Goal: Transaction & Acquisition: Purchase product/service

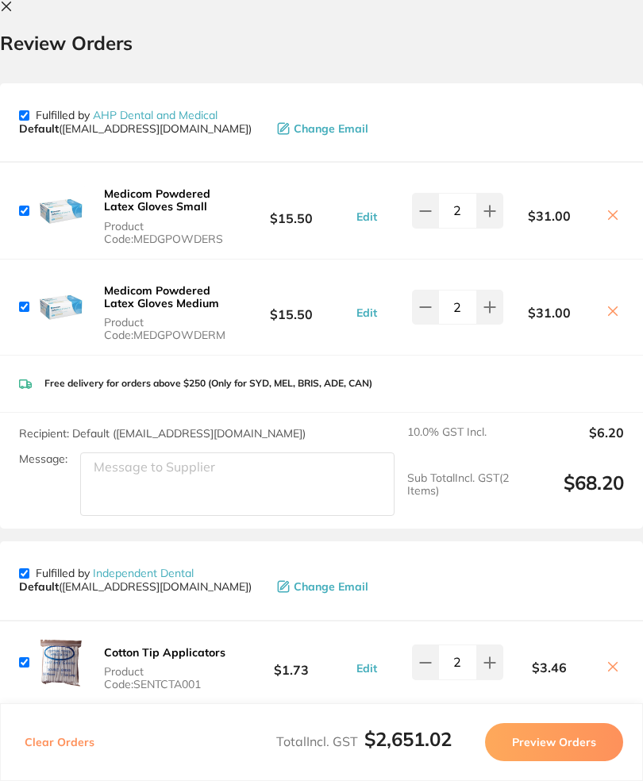
click at [7, 14] on button at bounding box center [9, 7] width 19 height 15
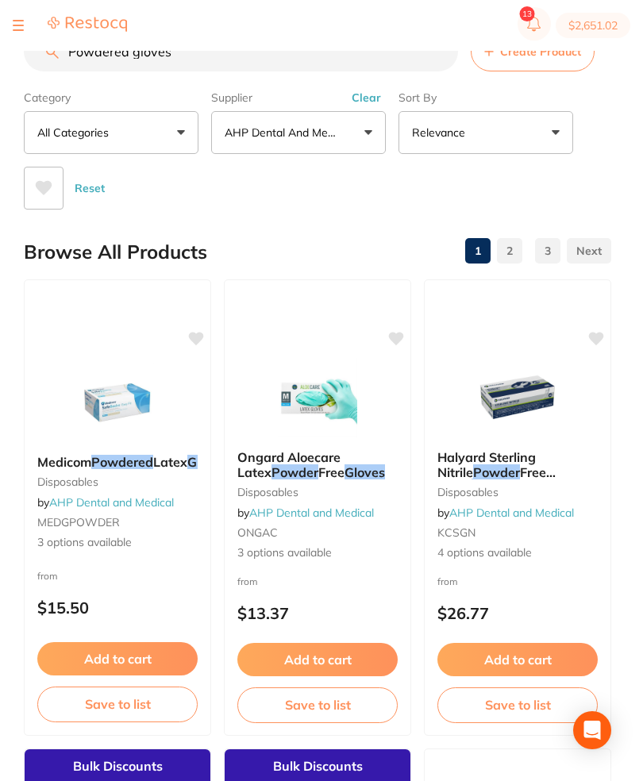
scroll to position [2, 0]
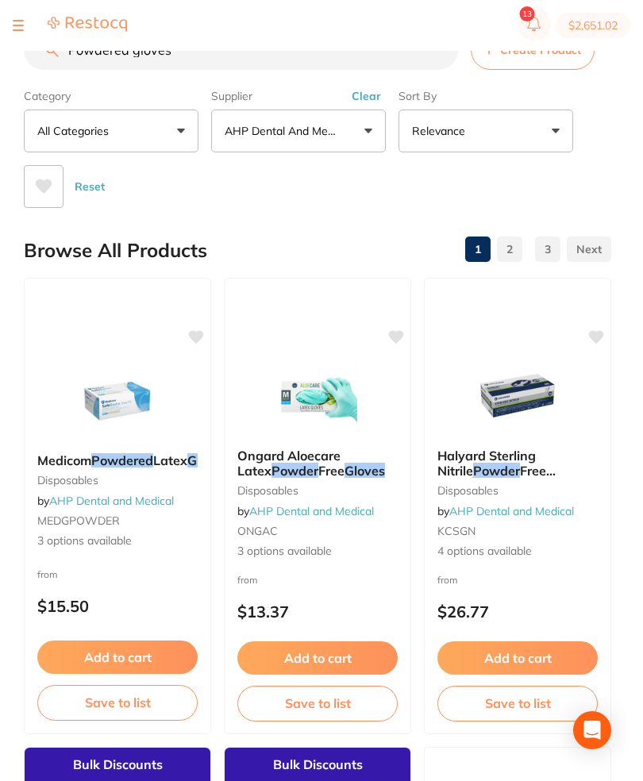
click at [317, 63] on input "Powdered gloves" at bounding box center [241, 50] width 434 height 40
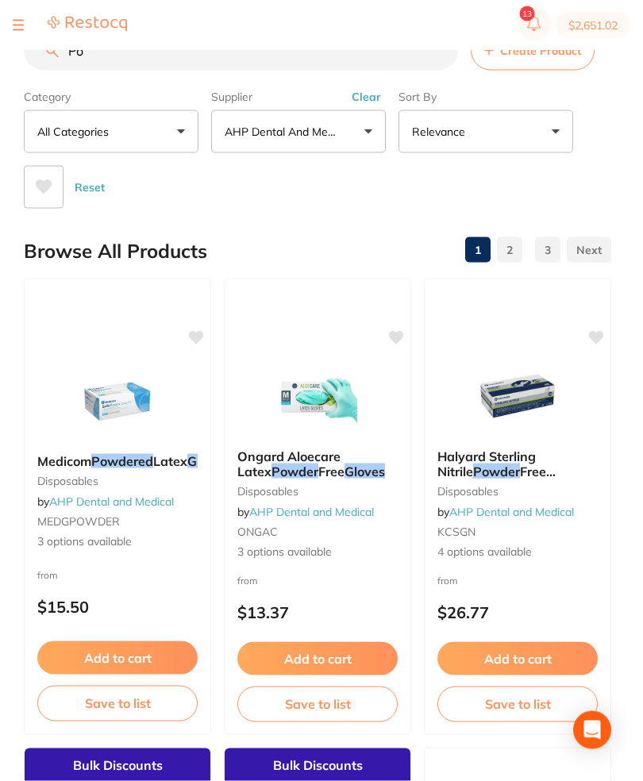
type input "P"
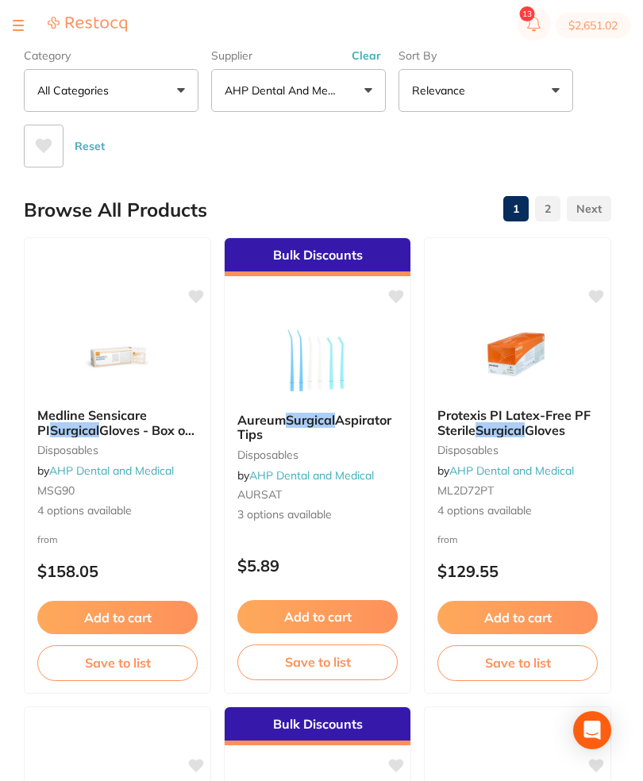
scroll to position [0, 0]
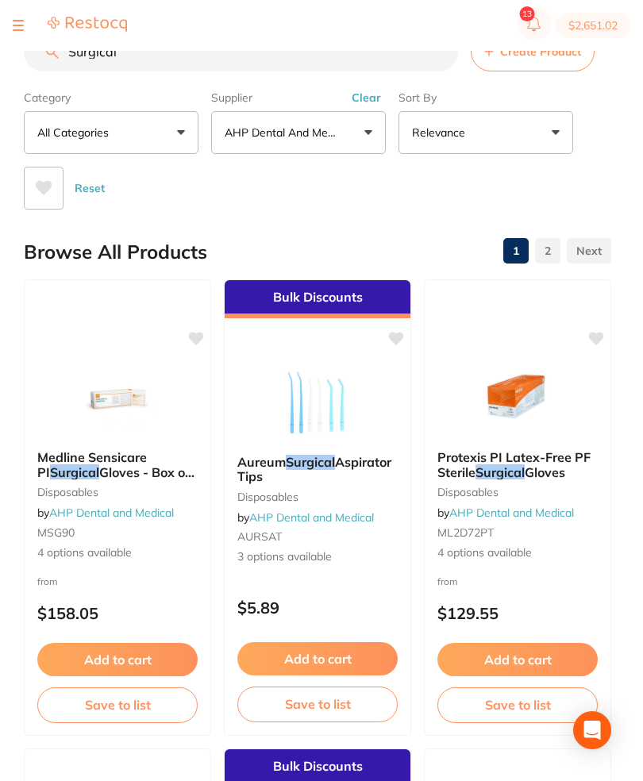
type input "Surgical"
click at [23, 25] on button at bounding box center [18, 26] width 11 height 2
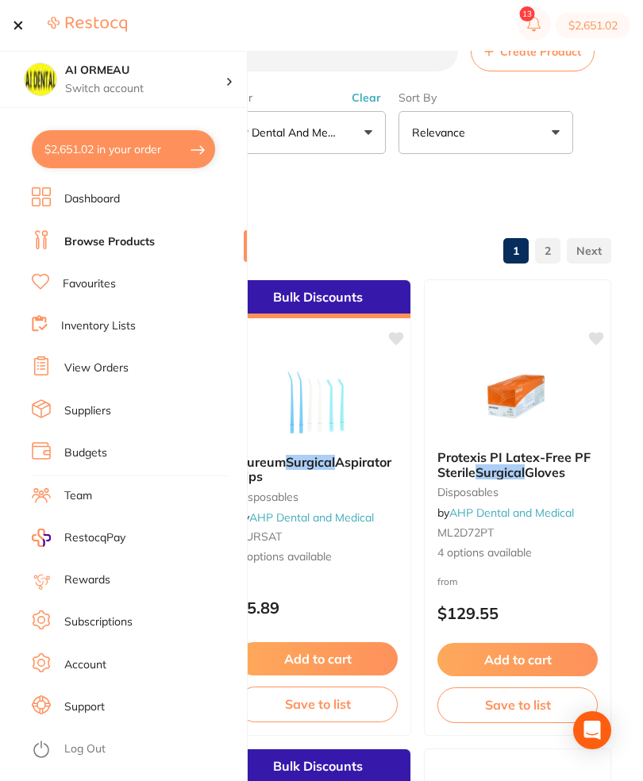
click at [127, 234] on link "Browse Products" at bounding box center [109, 242] width 91 height 16
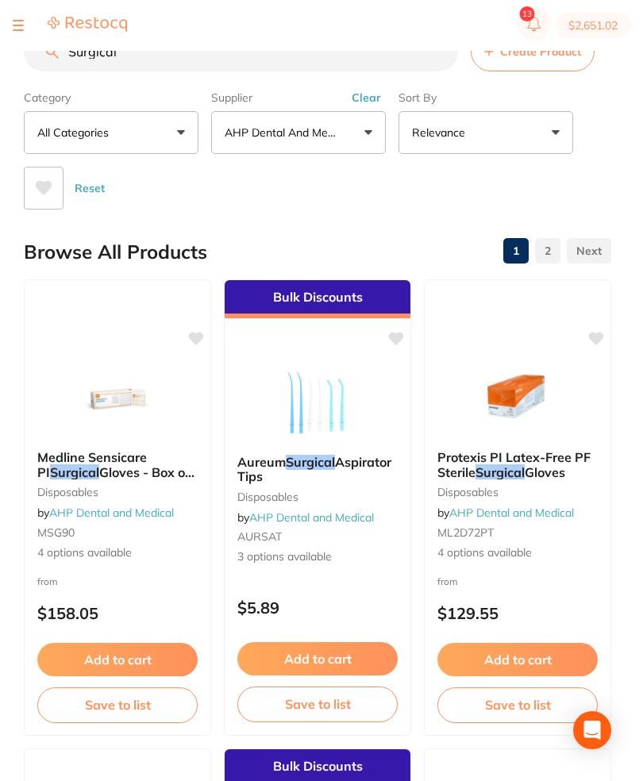
click at [21, 25] on button at bounding box center [18, 26] width 11 height 2
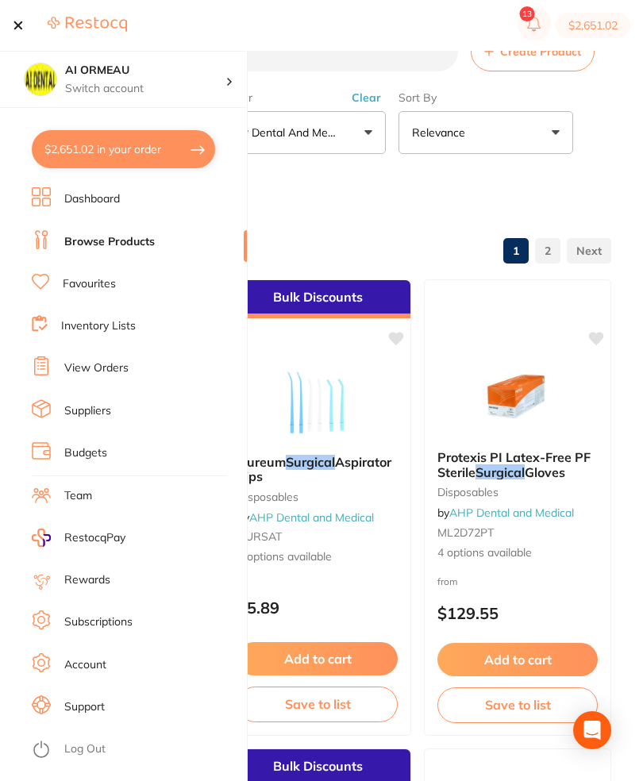
click at [145, 331] on li "Inventory Lists" at bounding box center [139, 325] width 215 height 23
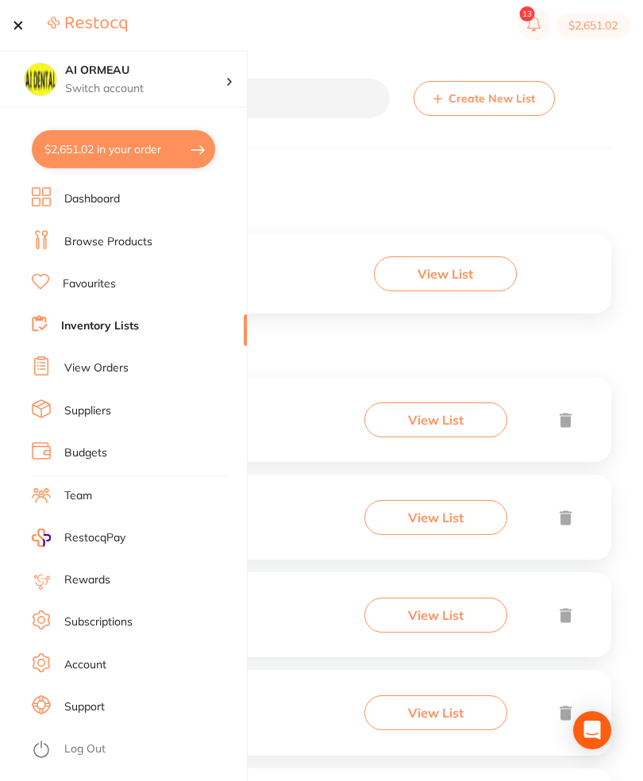
click at [138, 320] on link "Inventory Lists" at bounding box center [100, 326] width 78 height 16
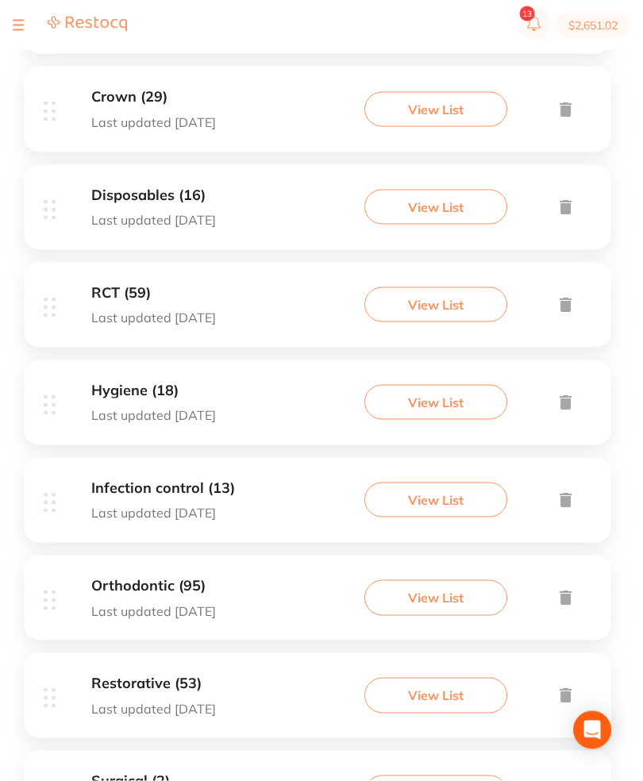
scroll to position [679, 0]
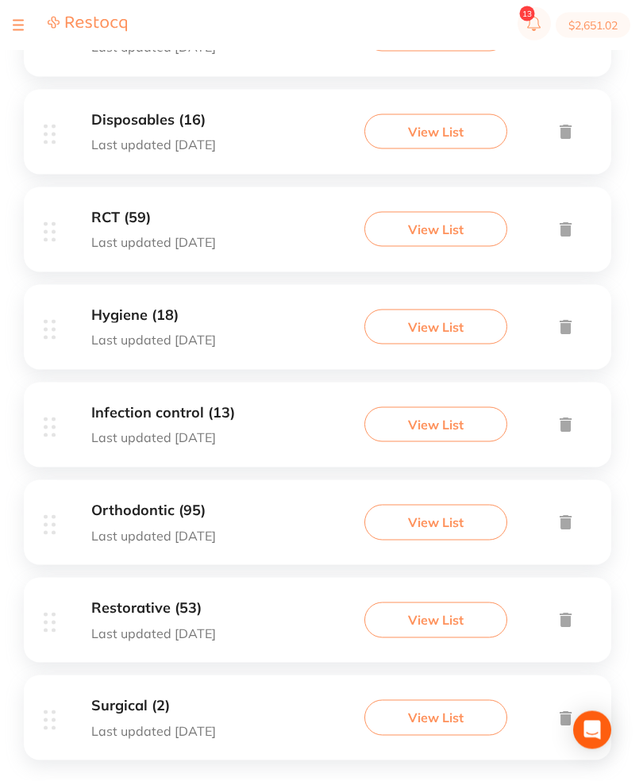
click at [439, 735] on button "View List" at bounding box center [435, 717] width 143 height 35
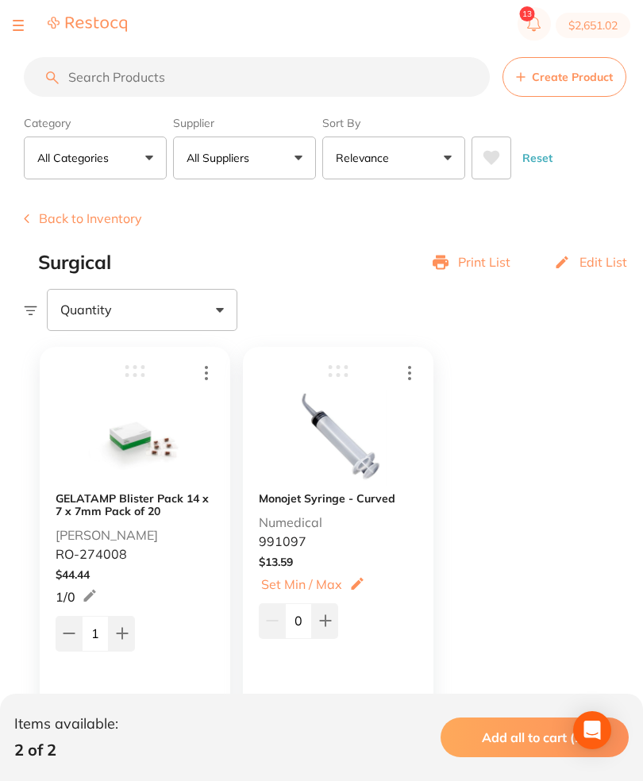
click at [18, 25] on button at bounding box center [18, 26] width 11 height 2
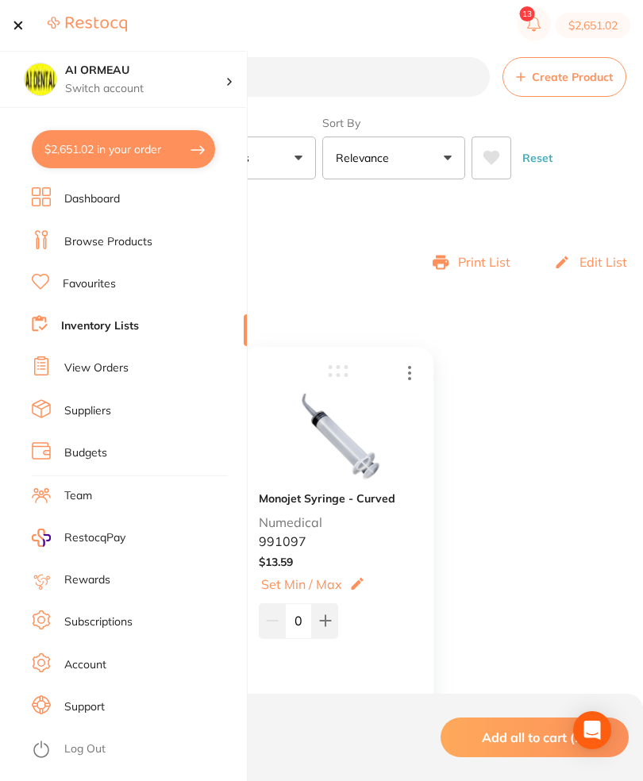
click at [305, 260] on div "Surgical Print List Edit List" at bounding box center [340, 263] width 605 height 22
click at [40, 27] on div at bounding box center [70, 25] width 114 height 19
click at [25, 29] on div at bounding box center [70, 25] width 114 height 19
click at [19, 25] on button at bounding box center [18, 26] width 11 height 2
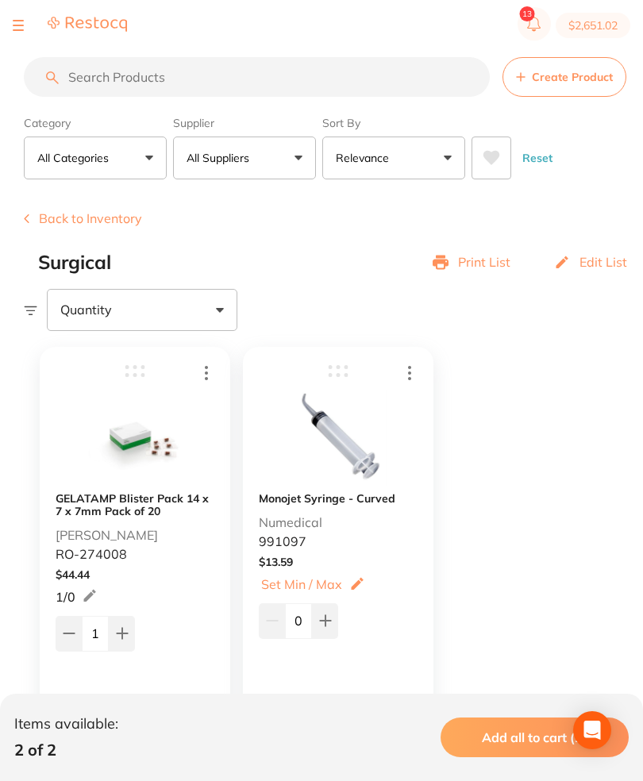
click at [33, 220] on button "Back to Inventory" at bounding box center [83, 218] width 118 height 14
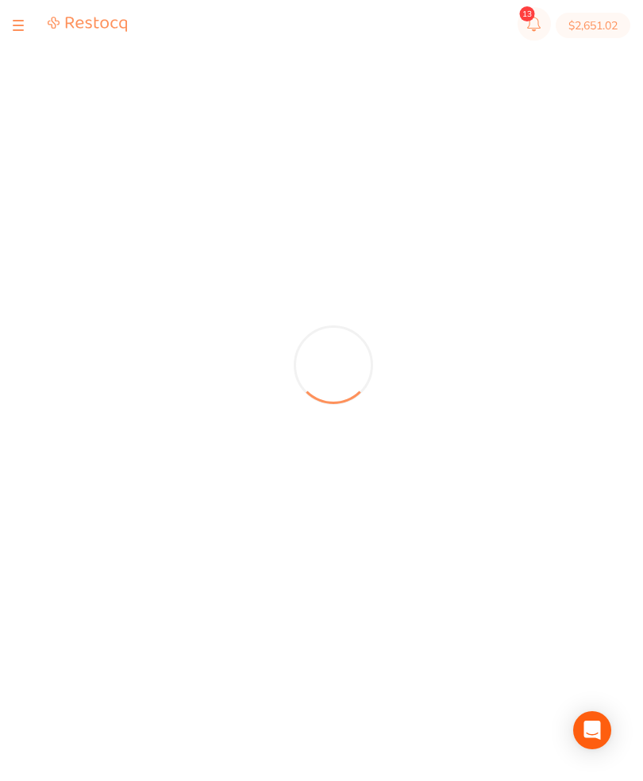
click at [72, 206] on div at bounding box center [333, 365] width 619 height 730
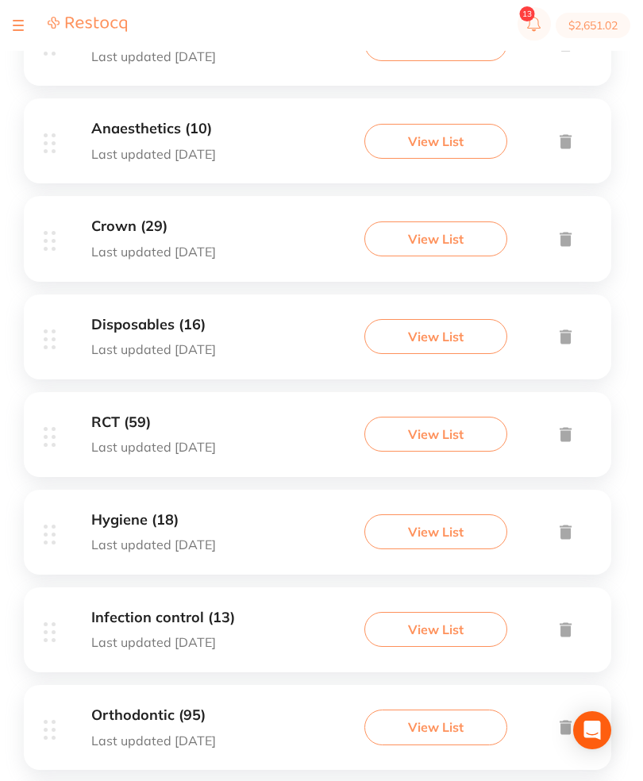
scroll to position [477, 0]
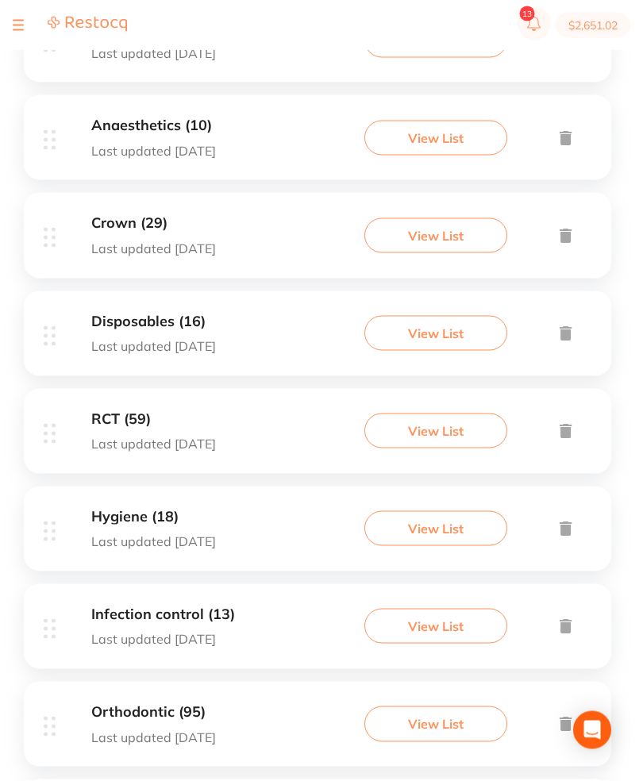
click at [490, 345] on button "View List" at bounding box center [435, 333] width 143 height 35
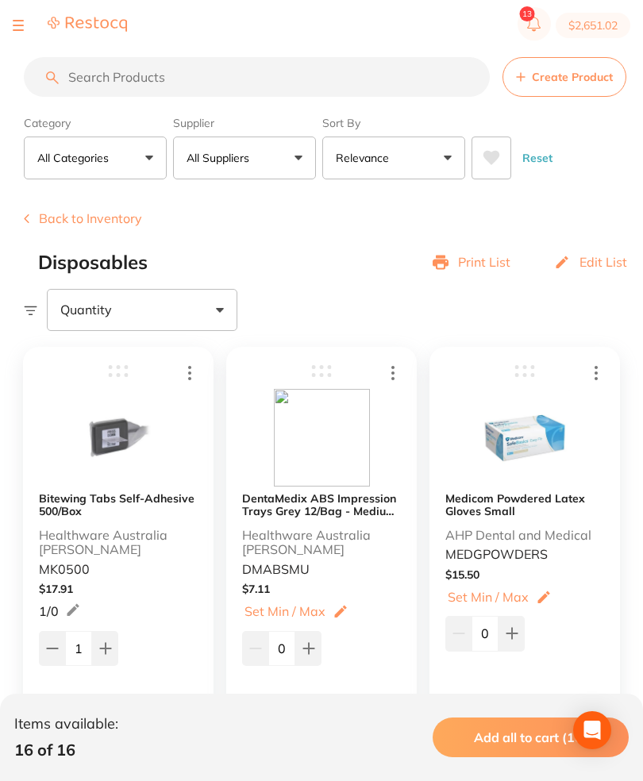
click at [75, 216] on button "Back to Inventory" at bounding box center [83, 218] width 118 height 14
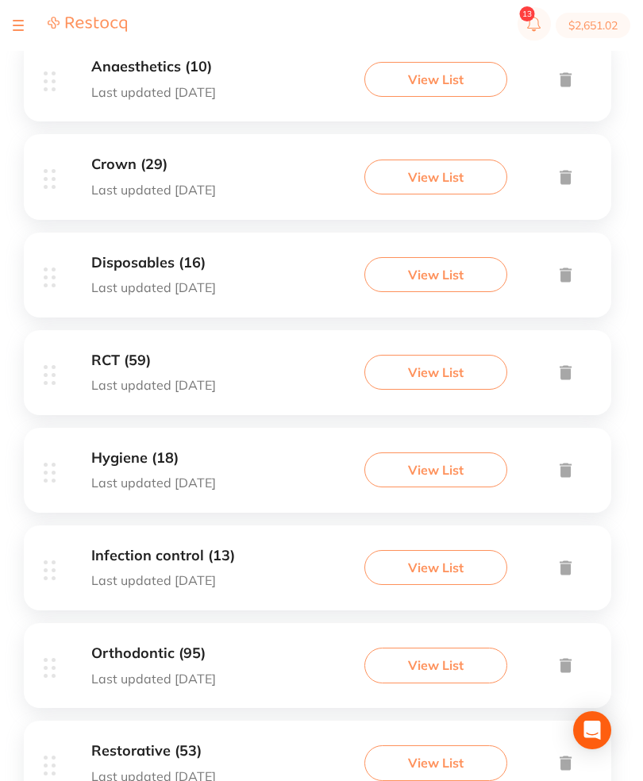
scroll to position [537, 0]
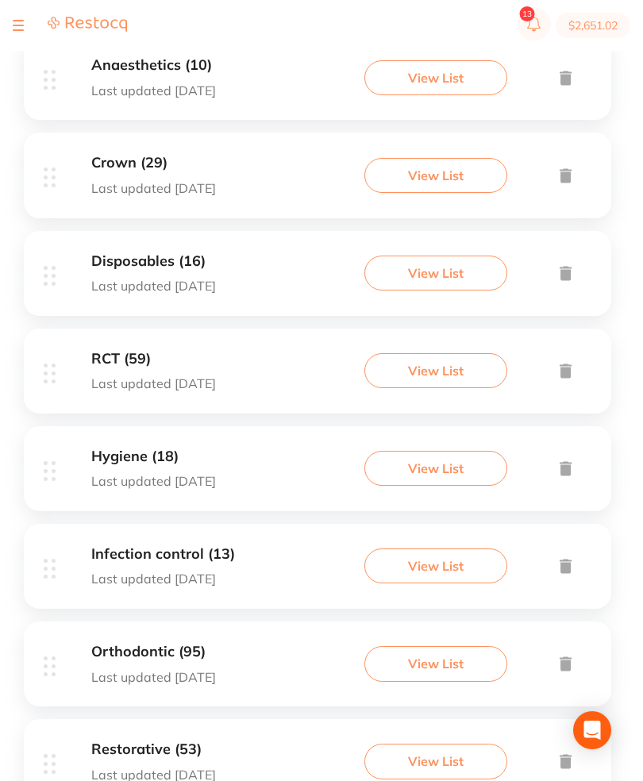
click at [462, 286] on button "View List" at bounding box center [435, 273] width 143 height 35
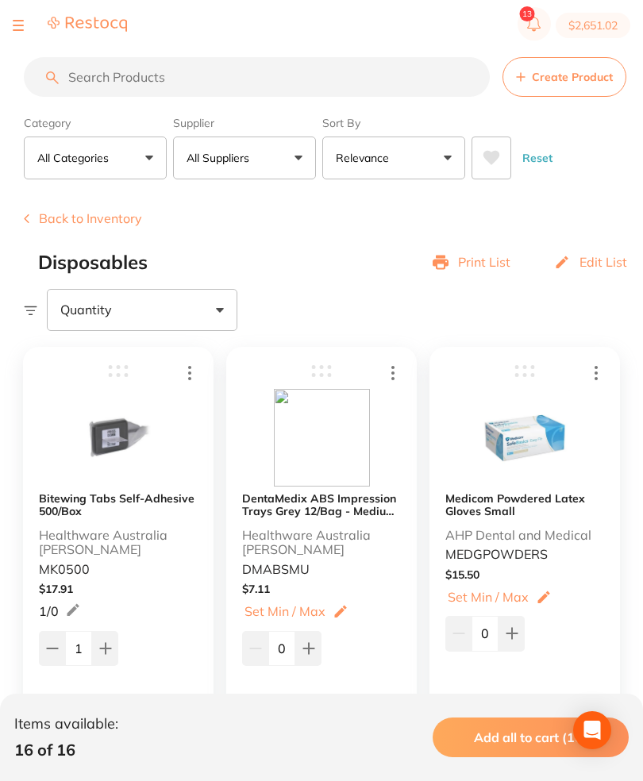
click at [300, 67] on input "search" at bounding box center [257, 77] width 466 height 40
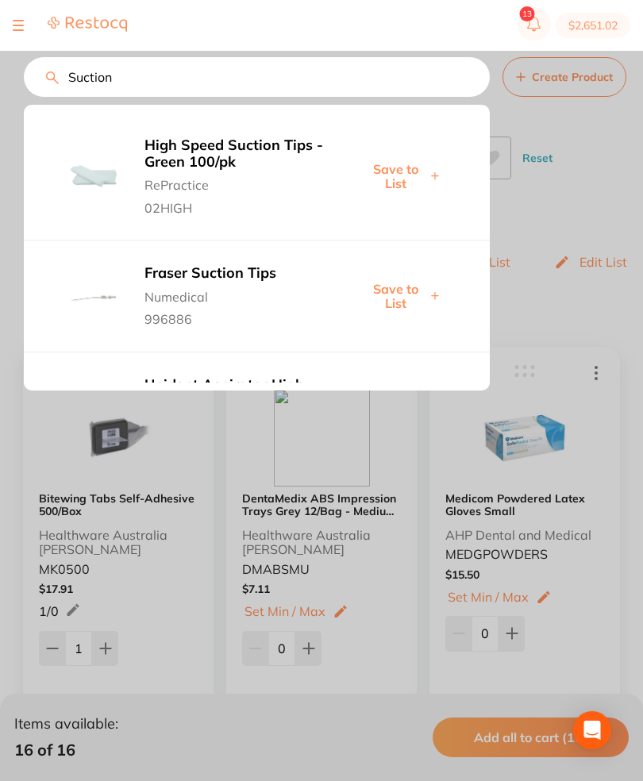
type input "Suction"
click at [575, 187] on div at bounding box center [321, 390] width 643 height 781
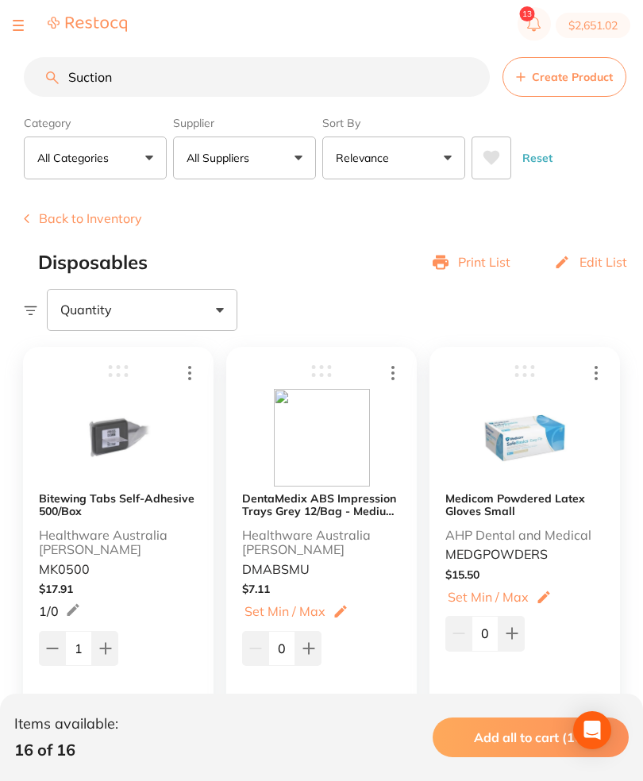
click at [59, 220] on button "Back to Inventory" at bounding box center [83, 218] width 118 height 14
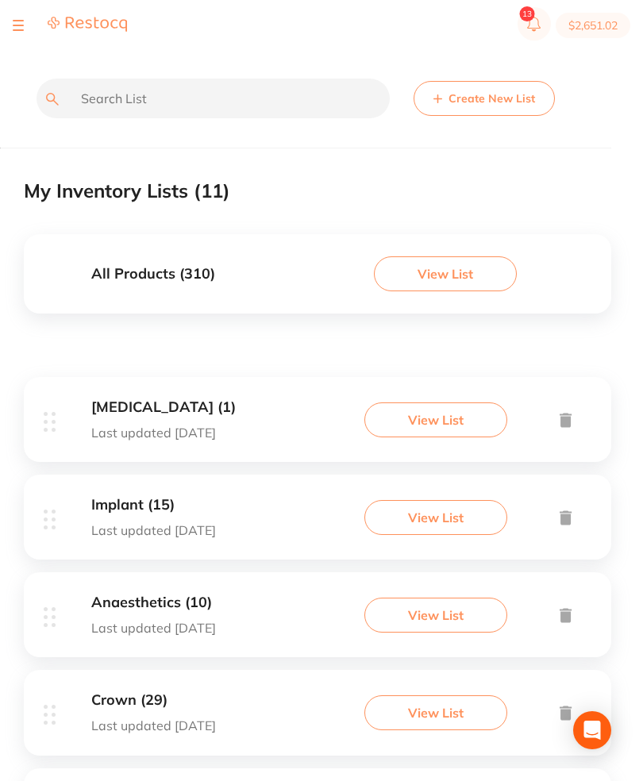
click at [300, 113] on input "text" at bounding box center [213, 99] width 353 height 40
type input "suction"
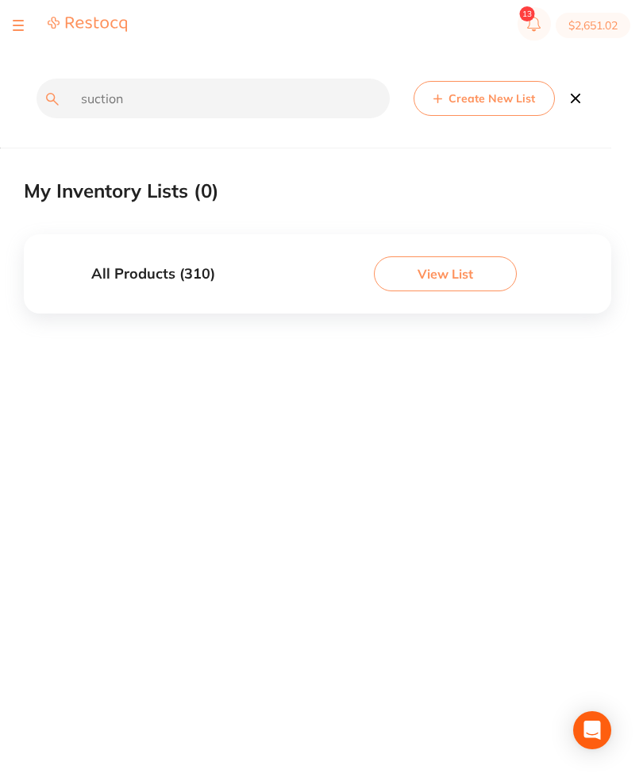
click at [476, 261] on button "View List" at bounding box center [445, 273] width 143 height 35
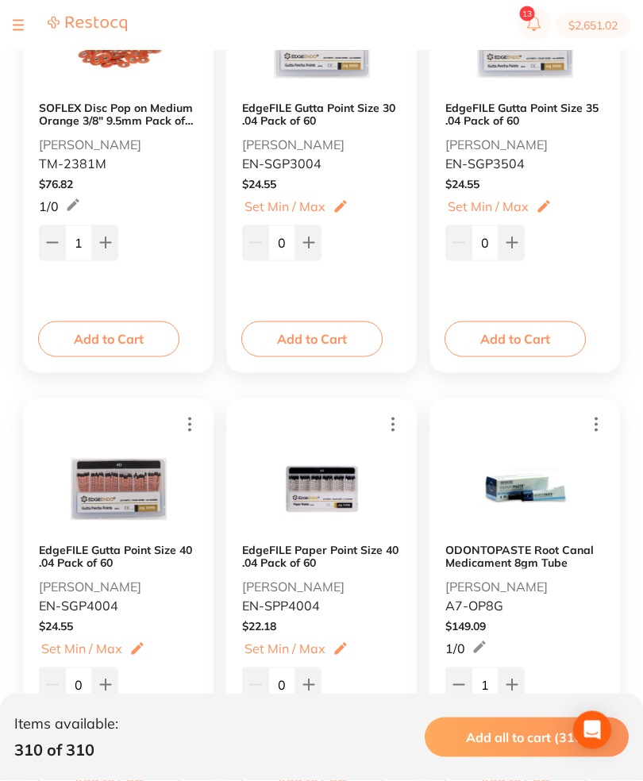
scroll to position [14601, 0]
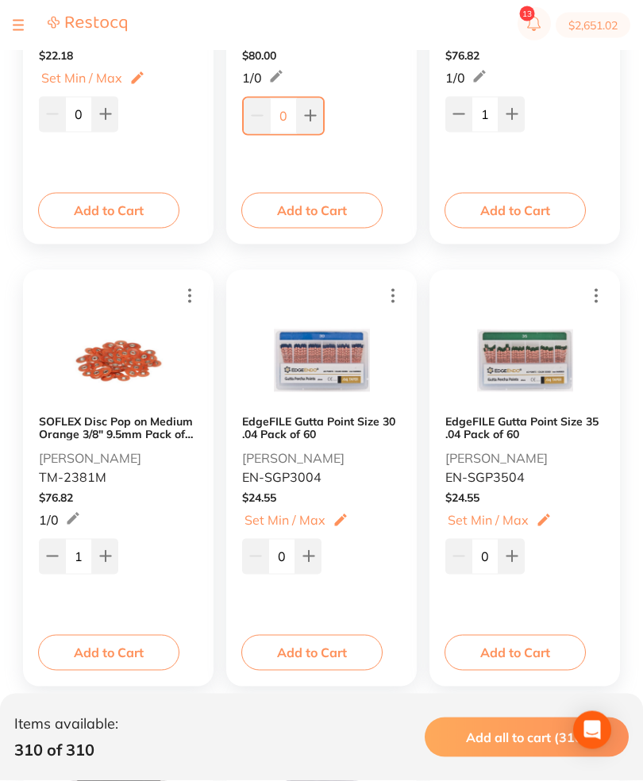
click at [21, 25] on button at bounding box center [18, 26] width 11 height 2
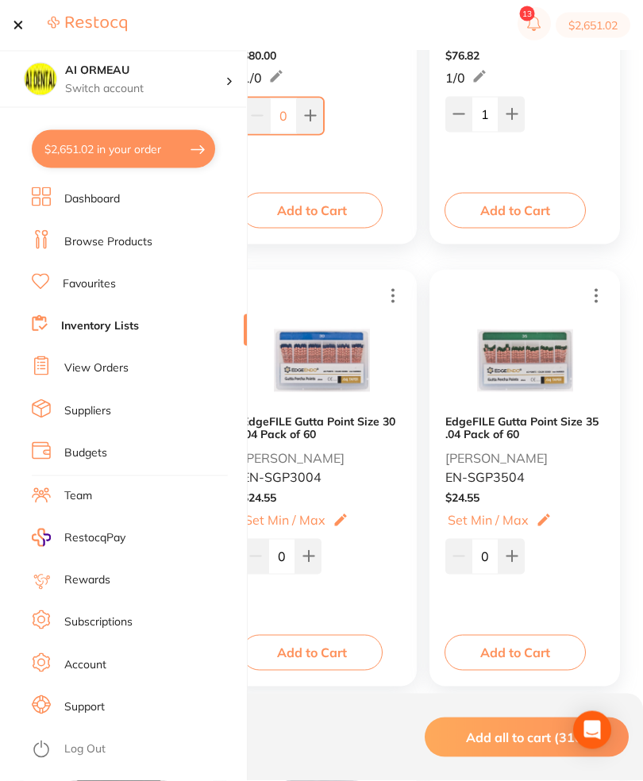
scroll to position [14602, 0]
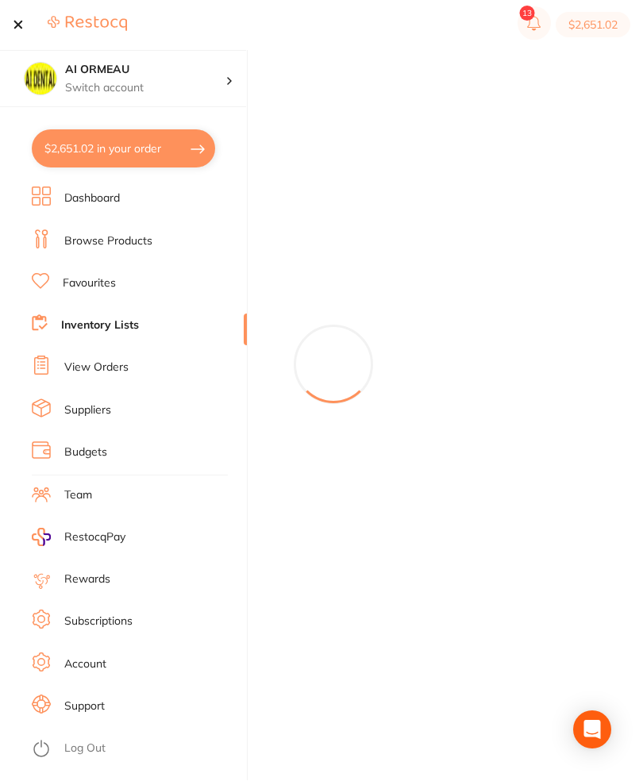
click at [22, 33] on div at bounding box center [18, 25] width 11 height 19
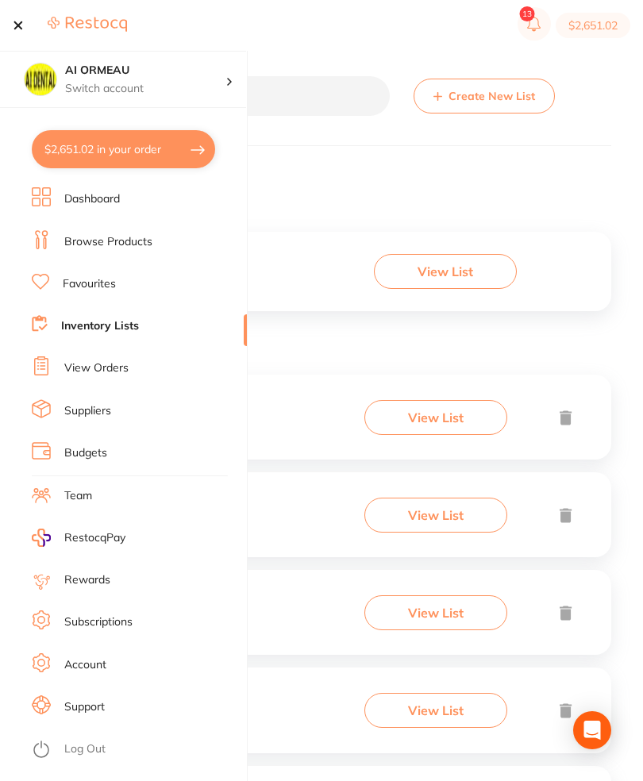
scroll to position [8, 0]
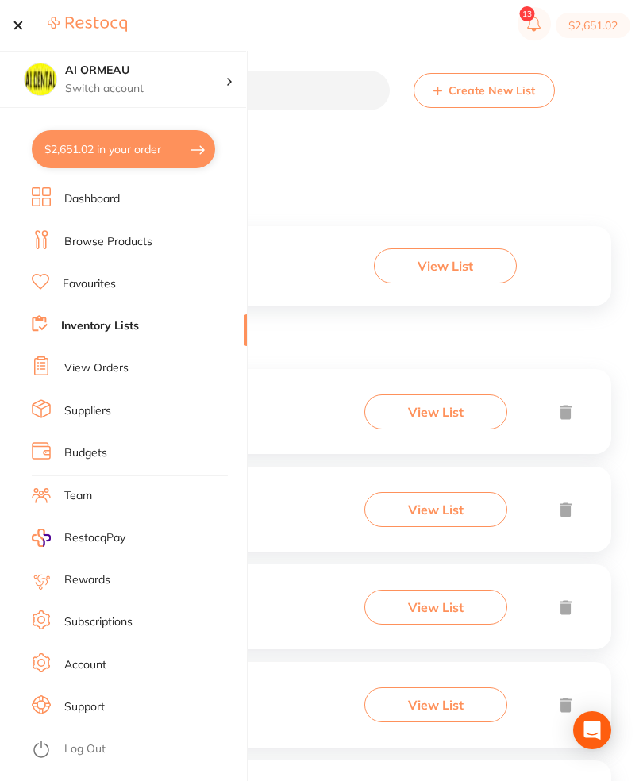
click at [11, 18] on section "$2,651.02" at bounding box center [321, 25] width 643 height 51
click at [22, 17] on div at bounding box center [18, 25] width 11 height 19
click at [13, 25] on button at bounding box center [18, 26] width 11 height 2
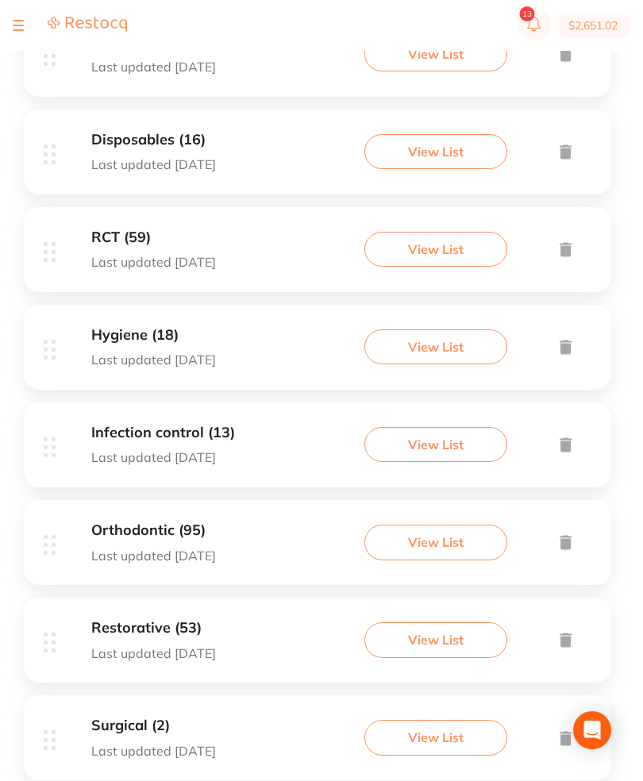
scroll to position [679, 0]
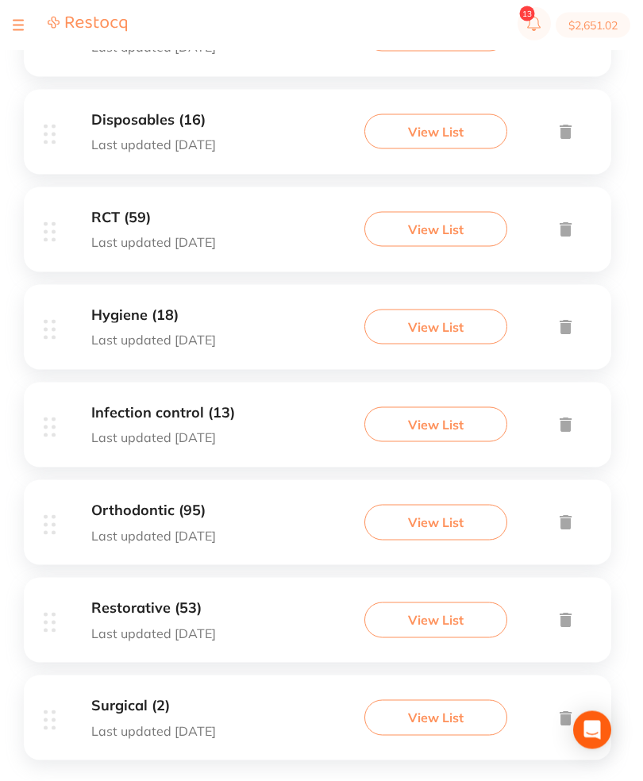
click at [436, 735] on button "View List" at bounding box center [435, 717] width 143 height 35
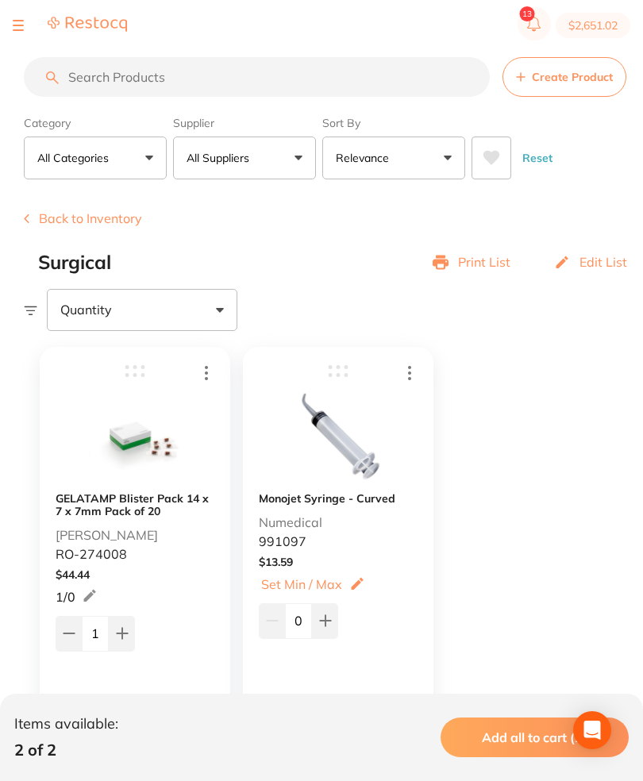
click at [26, 223] on icon at bounding box center [27, 219] width 4 height 8
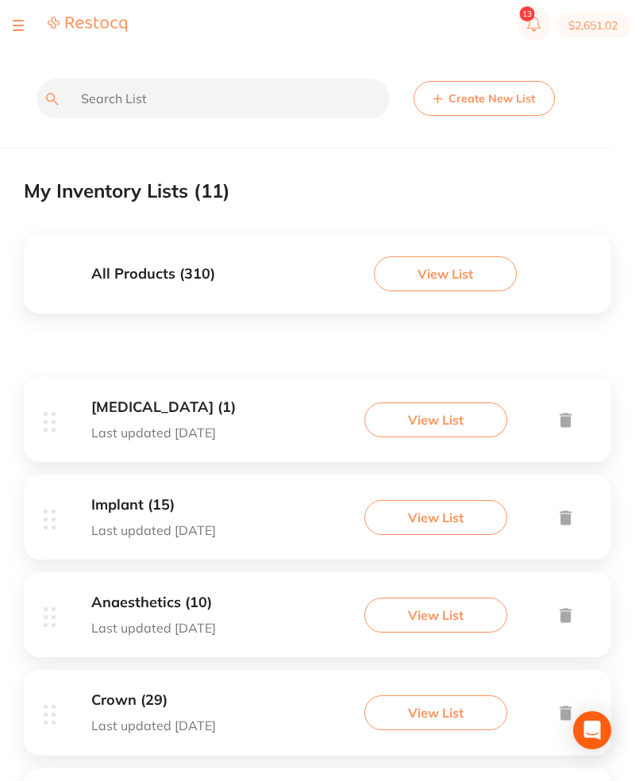
click at [34, 25] on div at bounding box center [70, 25] width 114 height 19
click at [12, 30] on section "$2,651.02" at bounding box center [321, 25] width 643 height 51
click at [14, 25] on button at bounding box center [18, 26] width 11 height 2
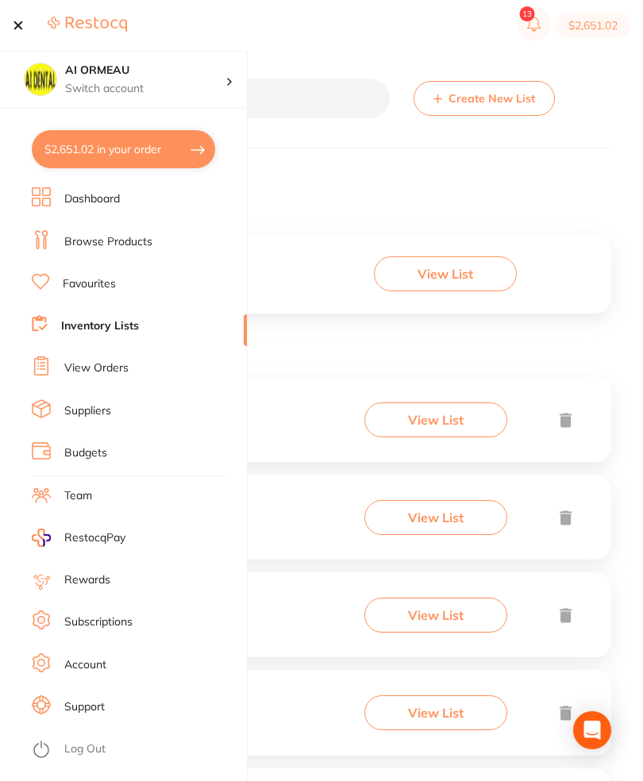
click at [147, 235] on link "Browse Products" at bounding box center [108, 242] width 88 height 16
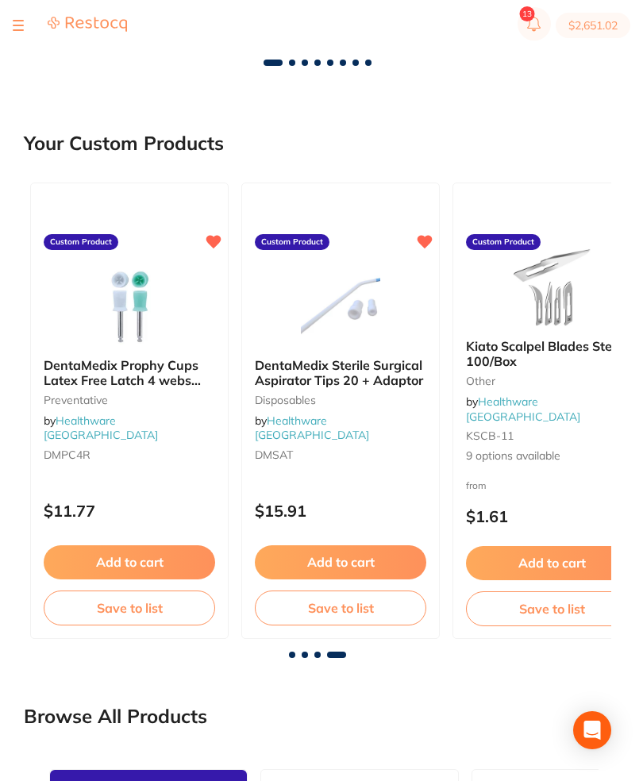
scroll to position [0, 1297]
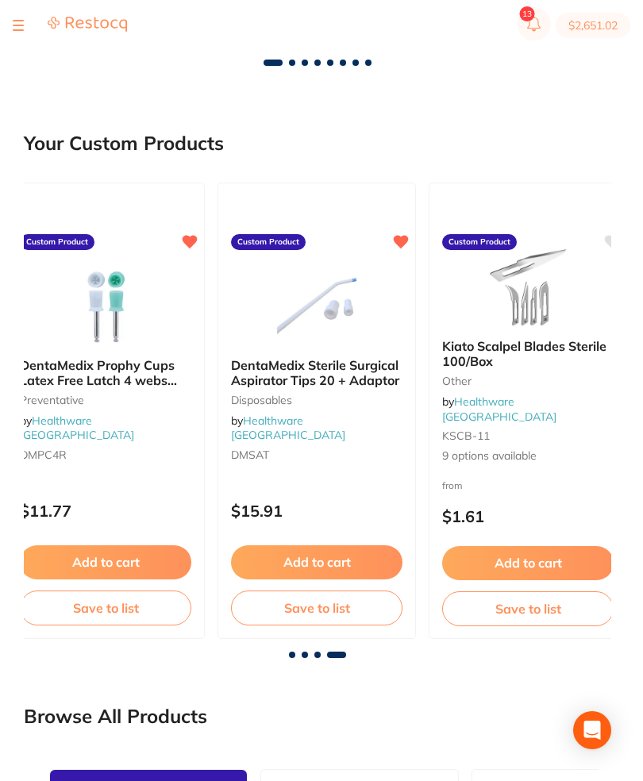
click at [343, 295] on img at bounding box center [316, 305] width 103 height 79
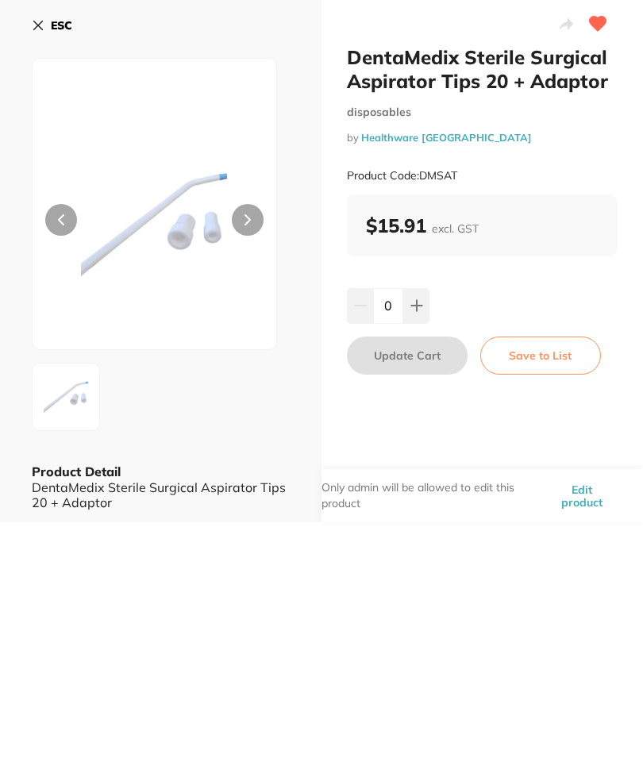
click at [549, 359] on button "Save to List" at bounding box center [540, 356] width 121 height 38
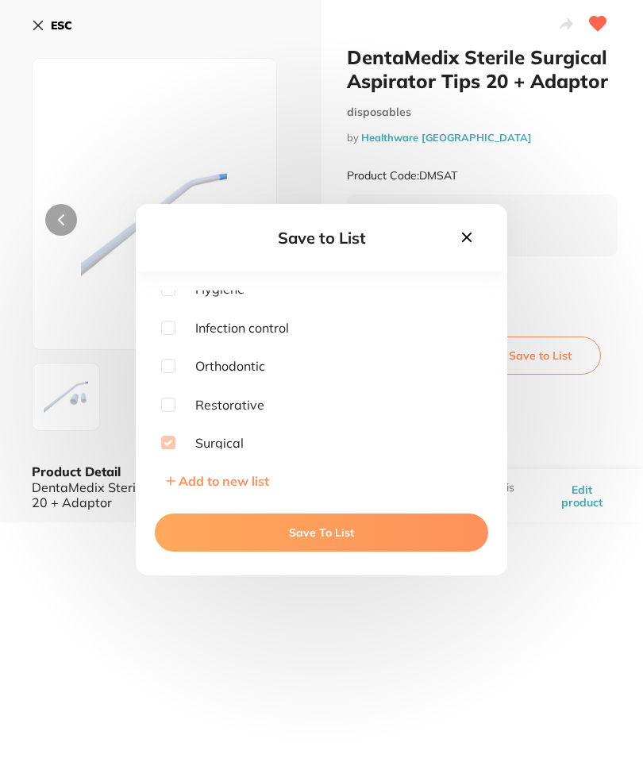
scroll to position [239, 0]
click at [342, 553] on button "Save To List" at bounding box center [321, 533] width 333 height 38
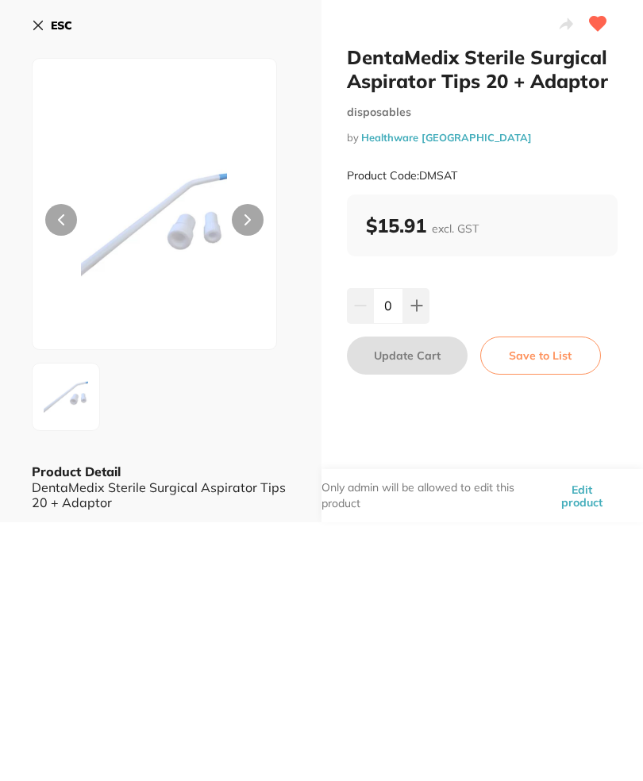
click at [426, 302] on button at bounding box center [416, 306] width 26 height 35
type input "1"
click at [424, 354] on button "Update Cart" at bounding box center [407, 356] width 121 height 38
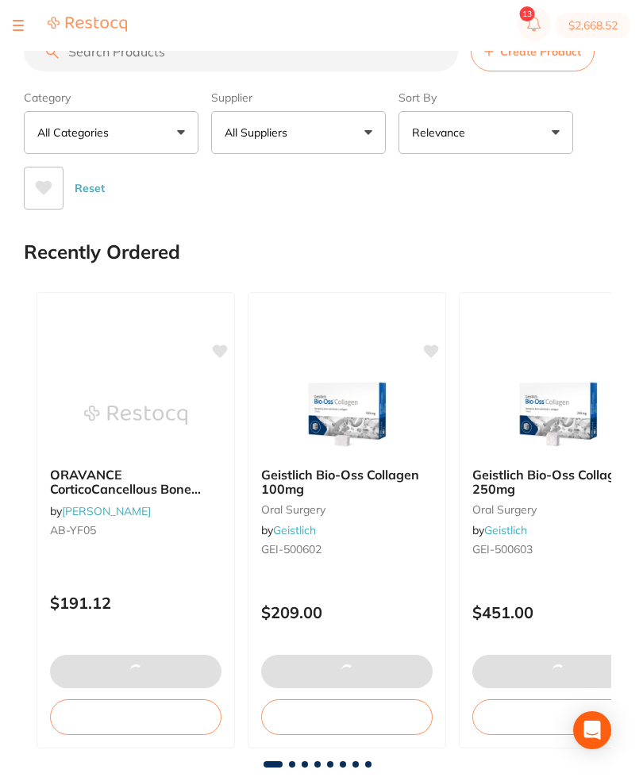
click at [606, 31] on button "$2,668.52" at bounding box center [593, 25] width 75 height 25
checkbox input "true"
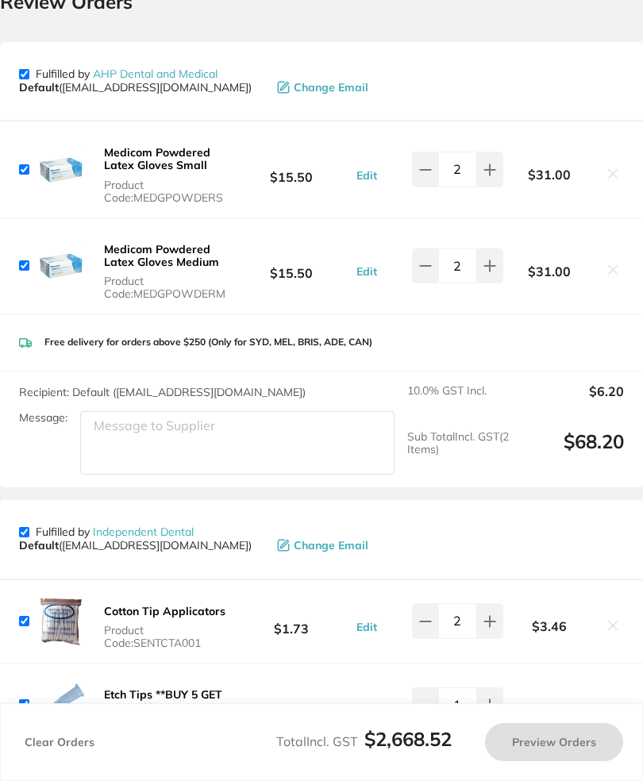
scroll to position [44, 0]
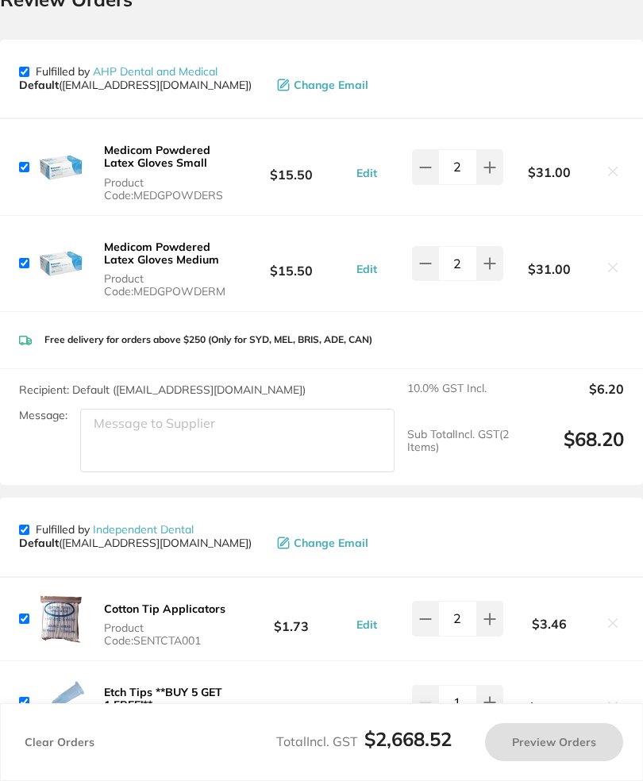
checkbox input "false"
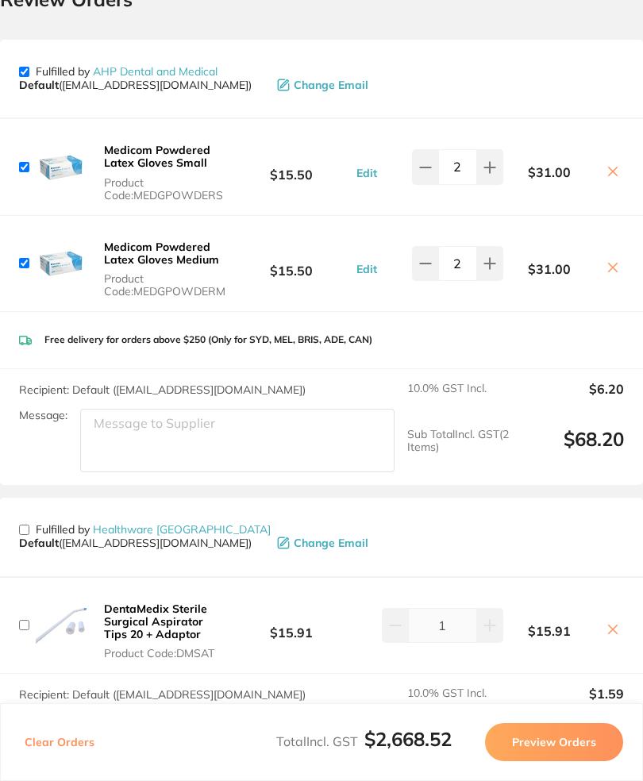
checkbox input "true"
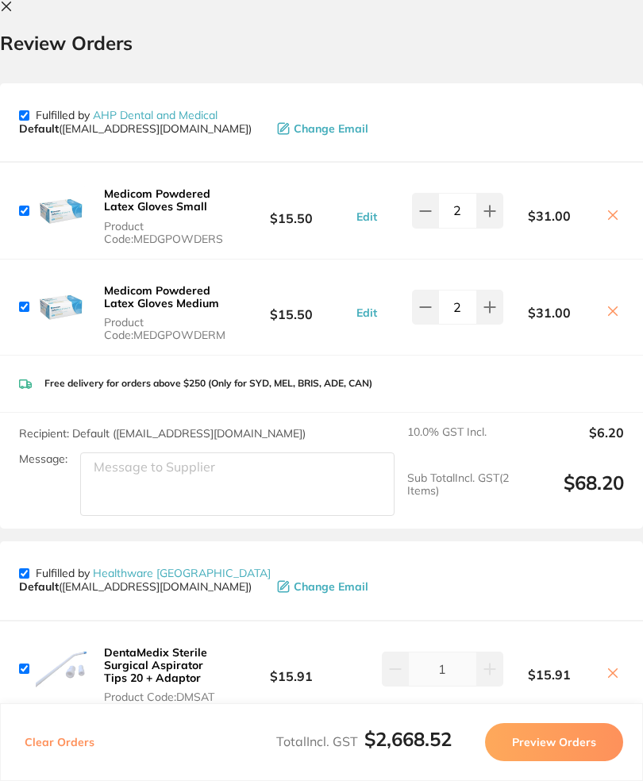
scroll to position [0, 0]
click at [17, 10] on button at bounding box center [9, 7] width 19 height 15
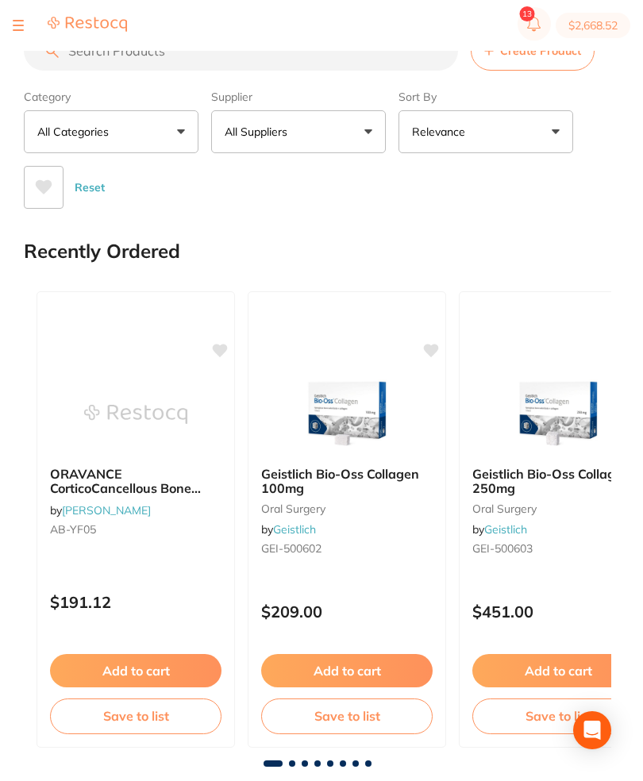
click at [177, 71] on input "search" at bounding box center [241, 51] width 434 height 40
click at [281, 71] on input "search" at bounding box center [241, 52] width 434 height 40
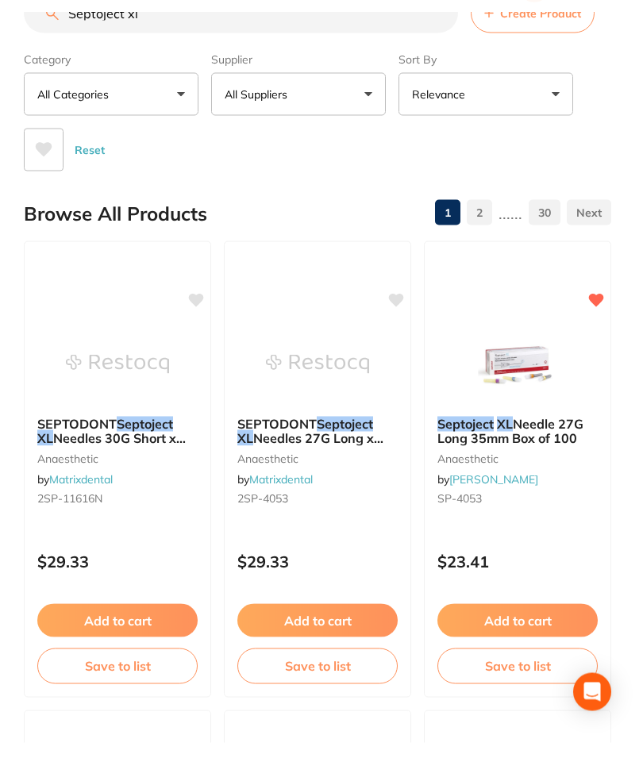
type input "Septoject xl"
click at [531, 454] on span "Needle 27G Long 35mm Box of 100" at bounding box center [510, 469] width 146 height 30
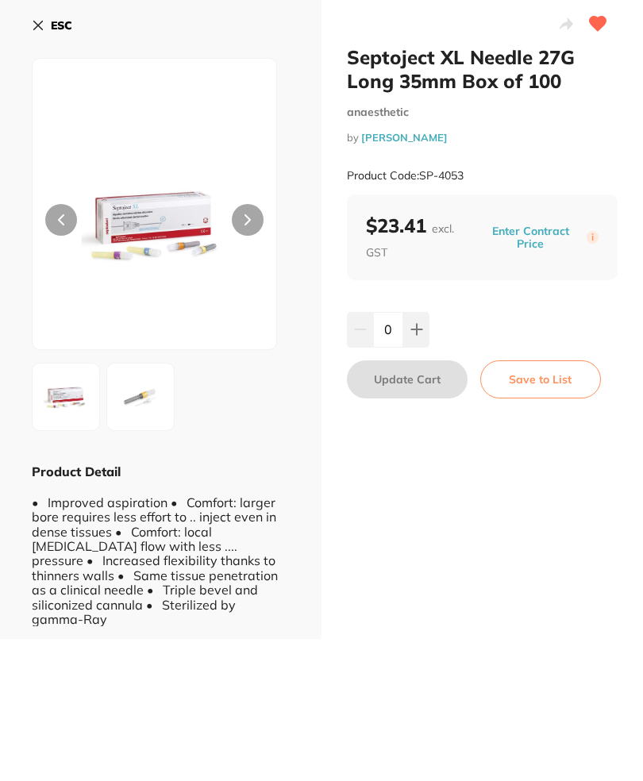
click at [553, 390] on button "Save to List" at bounding box center [540, 380] width 121 height 38
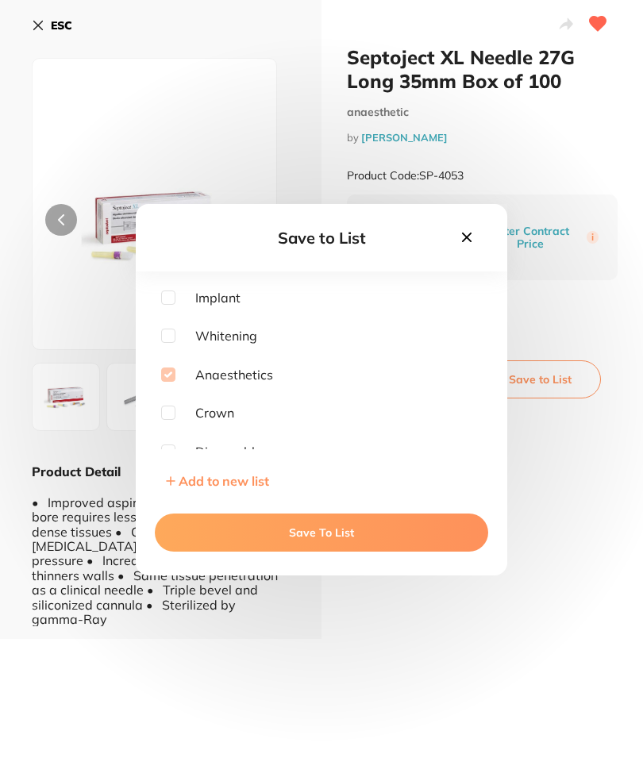
click at [347, 553] on button "Save To List" at bounding box center [321, 533] width 333 height 38
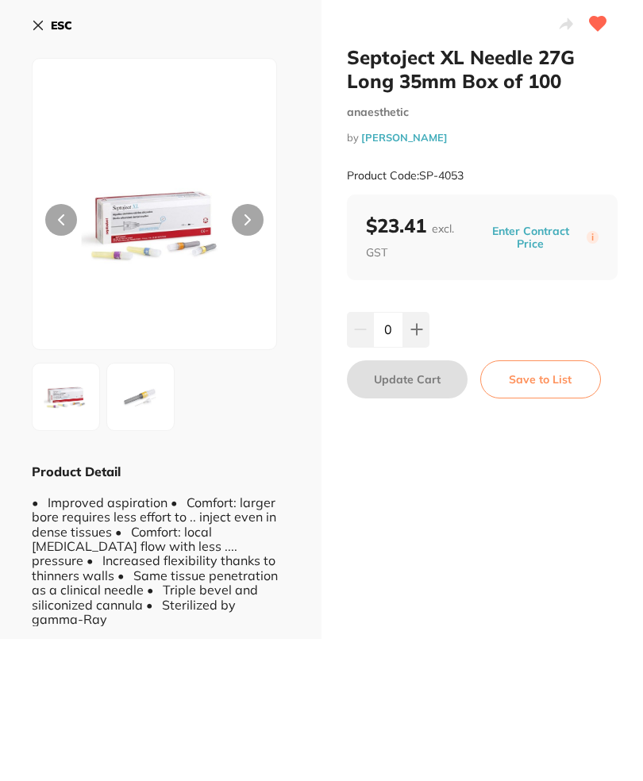
click at [416, 334] on icon at bounding box center [416, 331] width 10 height 10
type input "1"
click at [423, 386] on button "Update Cart" at bounding box center [407, 380] width 121 height 38
checkbox input "false"
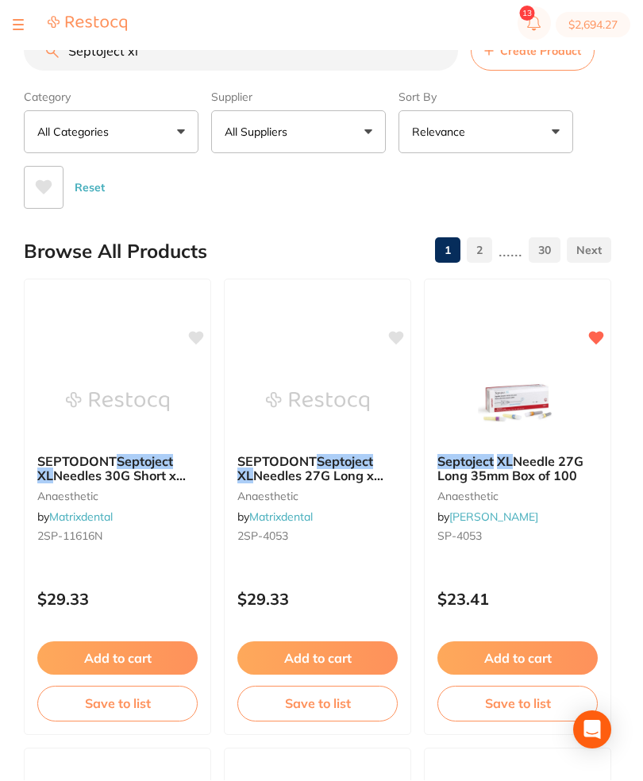
scroll to position [1, 0]
click at [259, 71] on input "Septoject xl" at bounding box center [241, 51] width 434 height 40
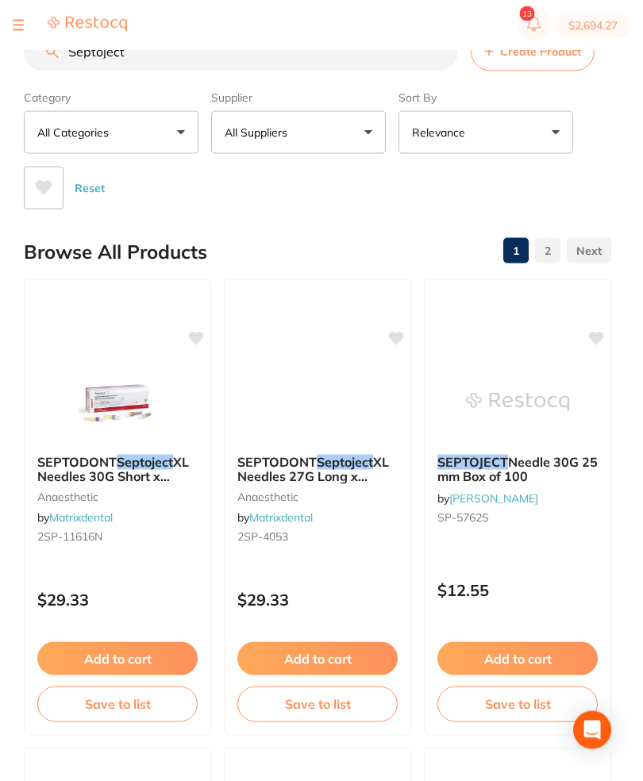
scroll to position [0, 0]
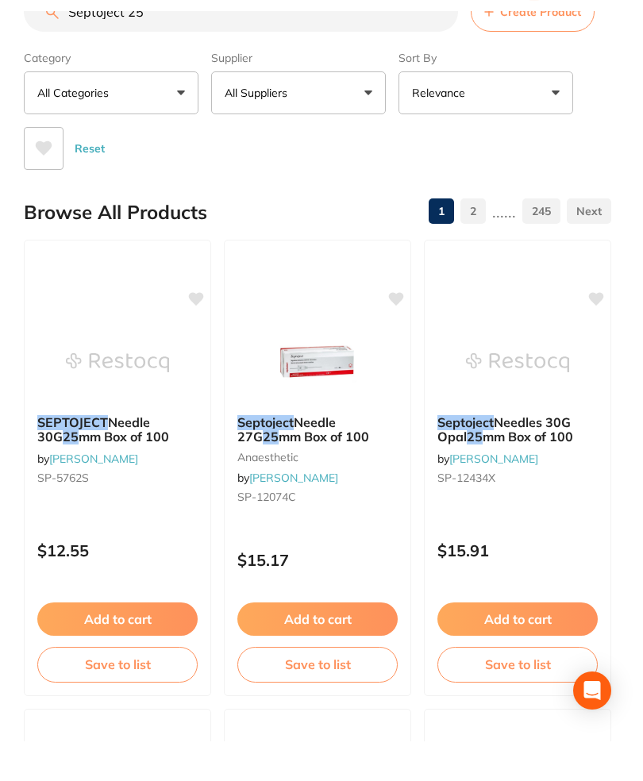
type input "Septoject 25"
click at [333, 382] on img at bounding box center [317, 402] width 103 height 79
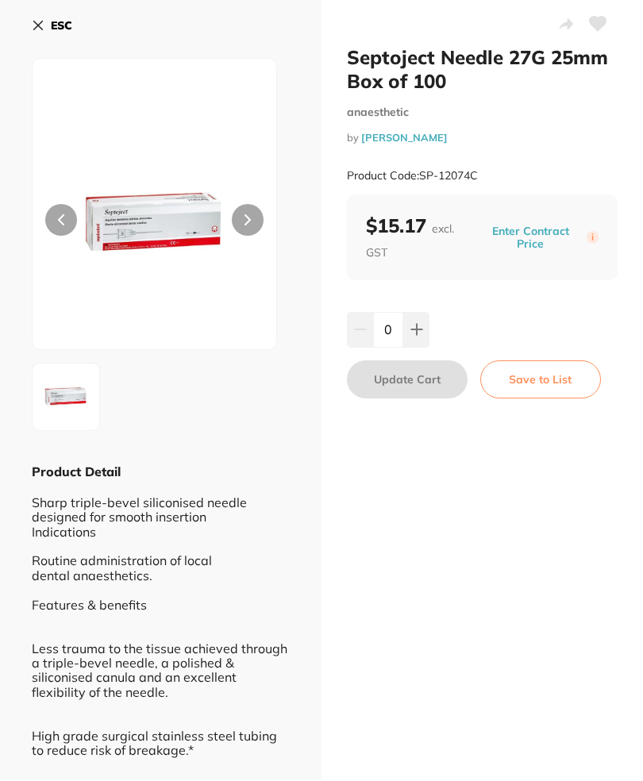
click at [534, 395] on button "Save to List" at bounding box center [540, 380] width 121 height 38
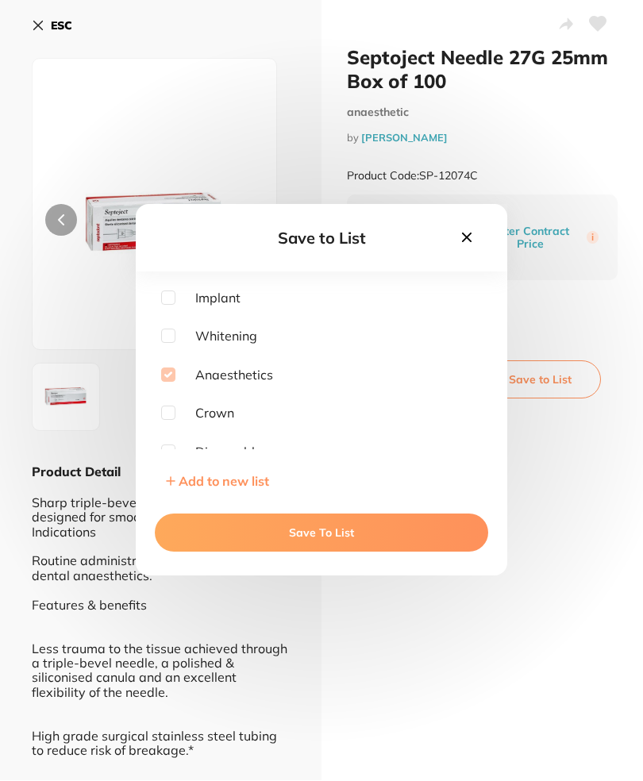
click at [359, 553] on button "Save To List" at bounding box center [321, 533] width 333 height 38
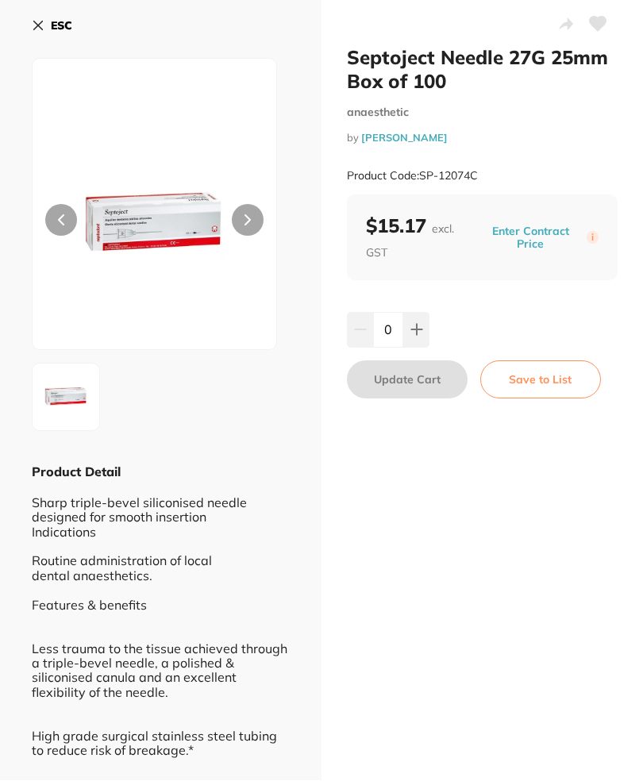
click at [414, 326] on icon at bounding box center [416, 330] width 13 height 13
type input "1"
click at [417, 381] on button "Update Cart" at bounding box center [407, 380] width 121 height 38
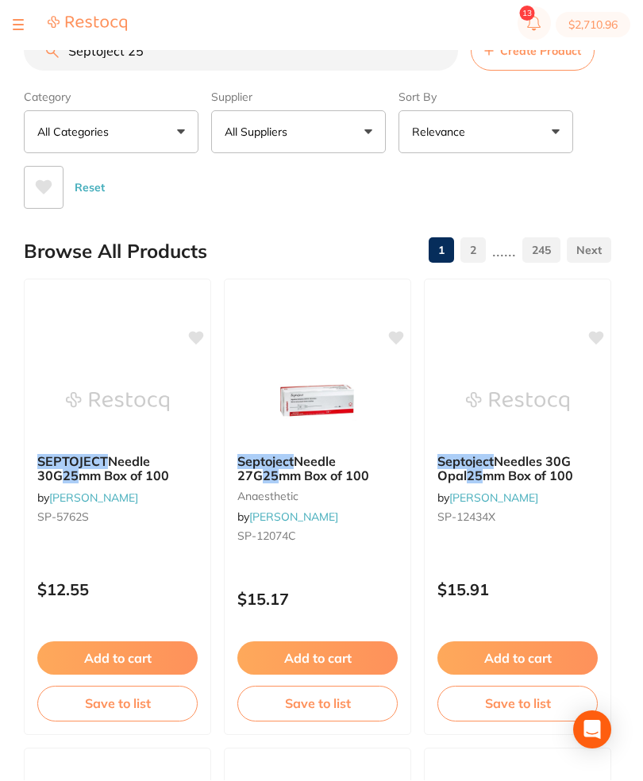
scroll to position [1, 0]
click at [607, 34] on button "$2,710.96" at bounding box center [593, 25] width 75 height 25
checkbox input "true"
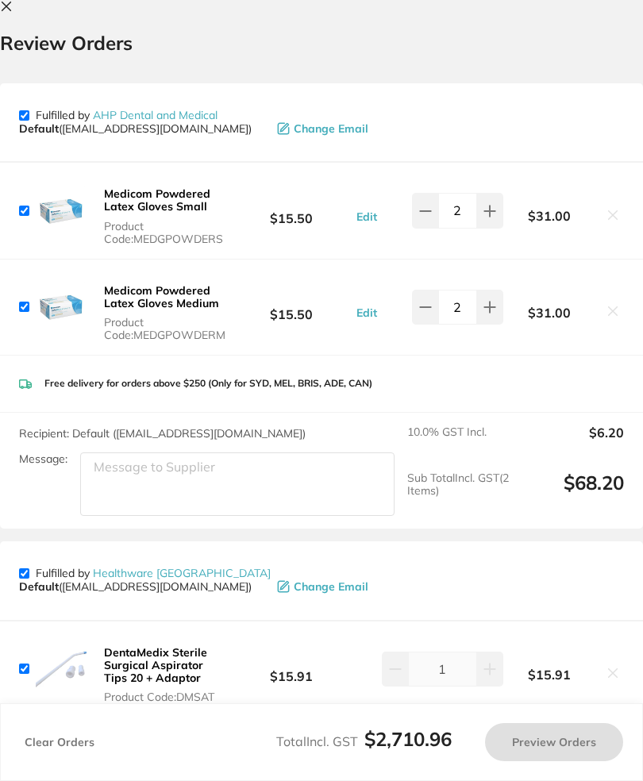
scroll to position [0, 0]
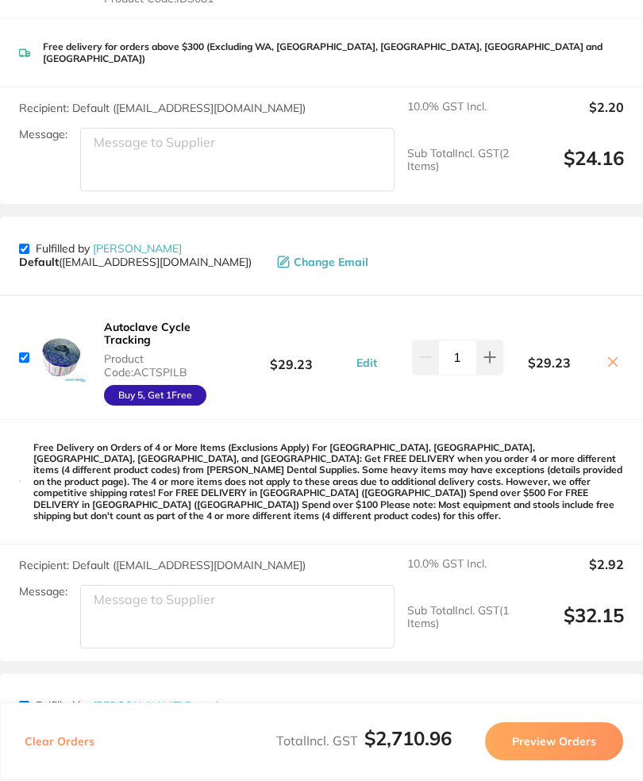
scroll to position [1073, 0]
click at [571, 761] on button "Preview Orders" at bounding box center [554, 742] width 138 height 38
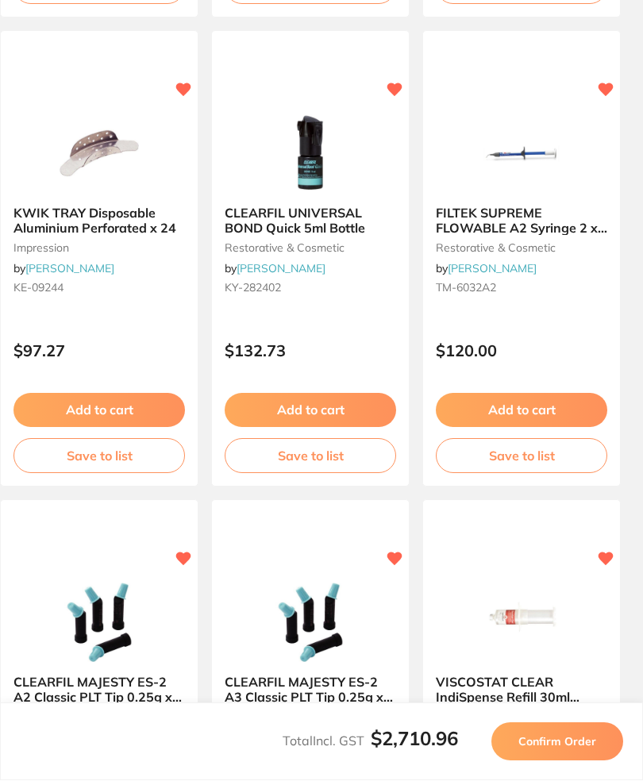
scroll to position [0, 0]
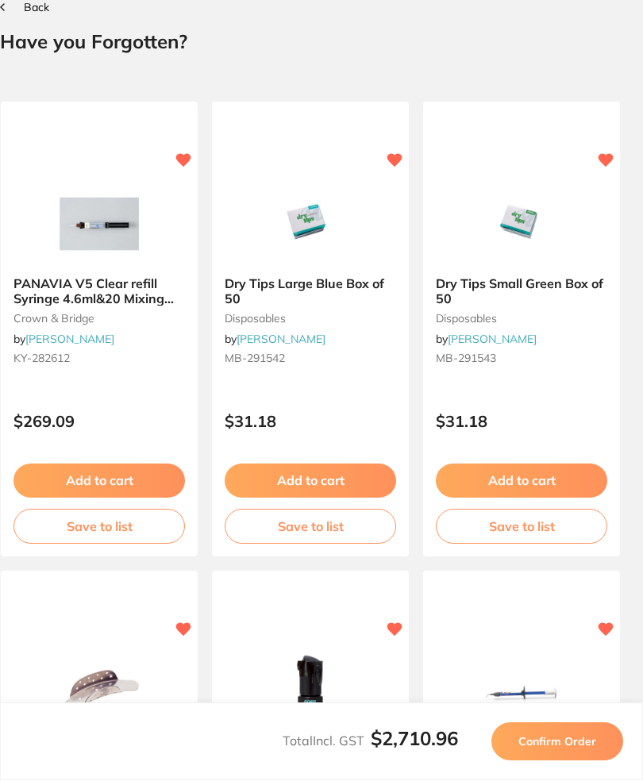
click at [553, 756] on div "Total Incl. GST $2,710.96 Confirm Order" at bounding box center [321, 742] width 643 height 78
click at [561, 761] on button "Confirm Order" at bounding box center [557, 742] width 132 height 38
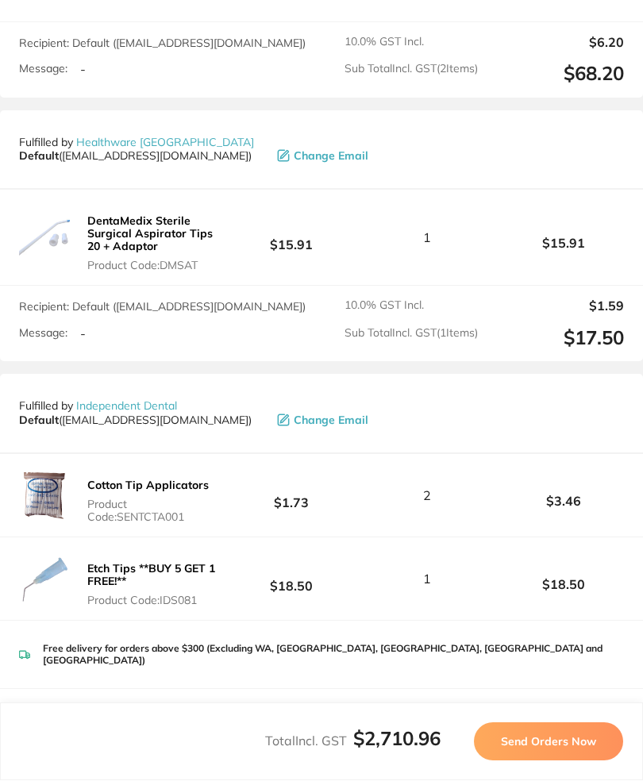
click at [537, 761] on button "Send Orders Now" at bounding box center [548, 742] width 149 height 38
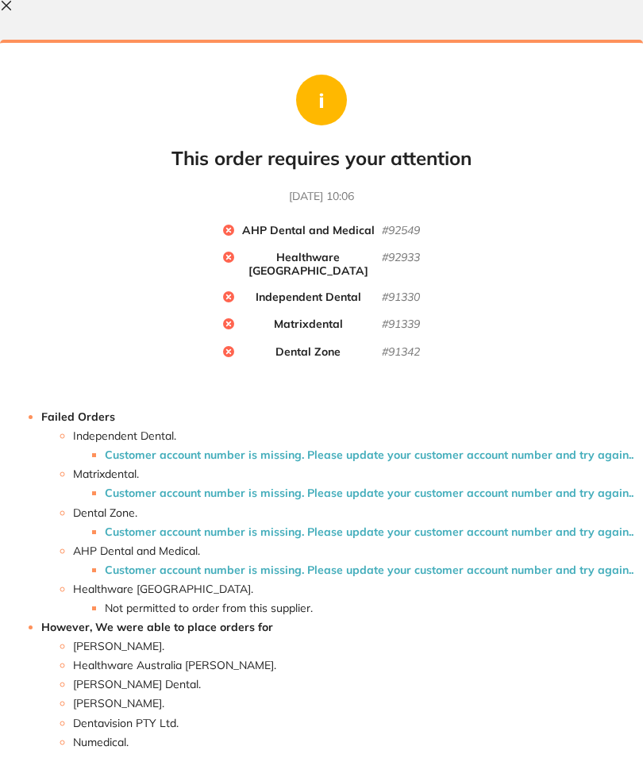
click at [17, 13] on button at bounding box center [9, 7] width 19 height 15
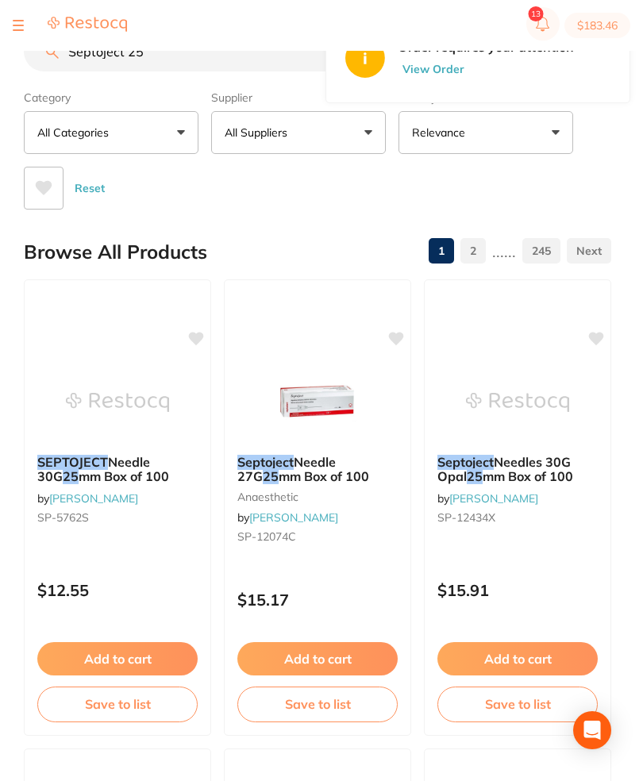
click at [241, 64] on input "Septoject 25" at bounding box center [241, 52] width 434 height 40
type input "S"
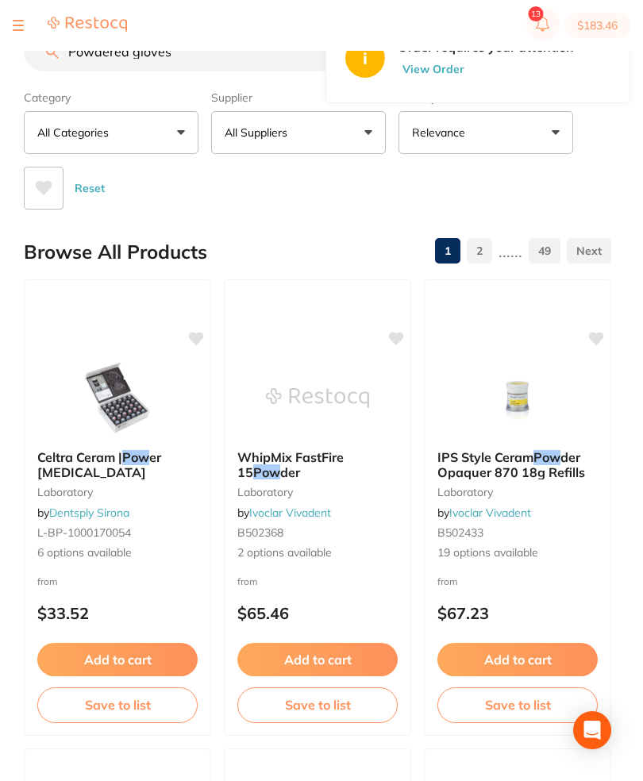
type input "Powdered gloves"
click at [351, 133] on button "All Suppliers" at bounding box center [298, 132] width 175 height 43
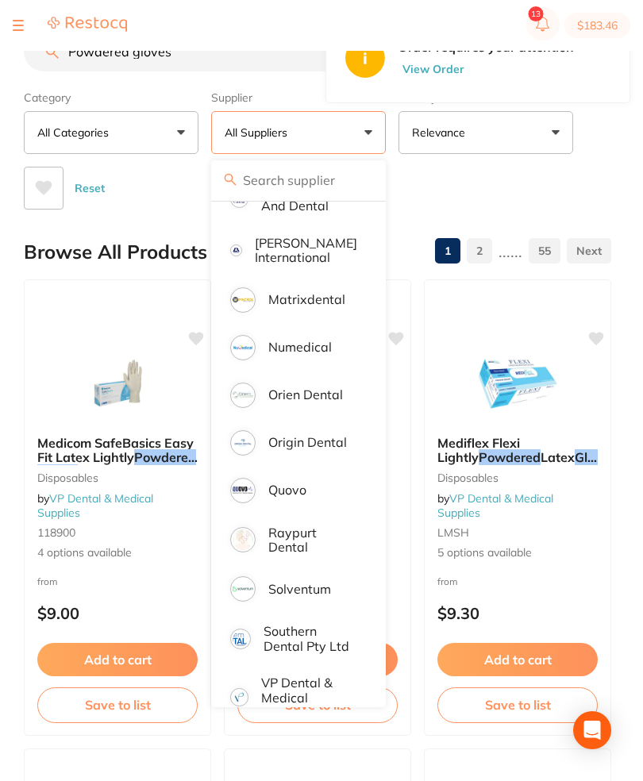
scroll to position [778, 0]
click at [322, 695] on p "VP Dental & Medical Supplies" at bounding box center [309, 698] width 97 height 44
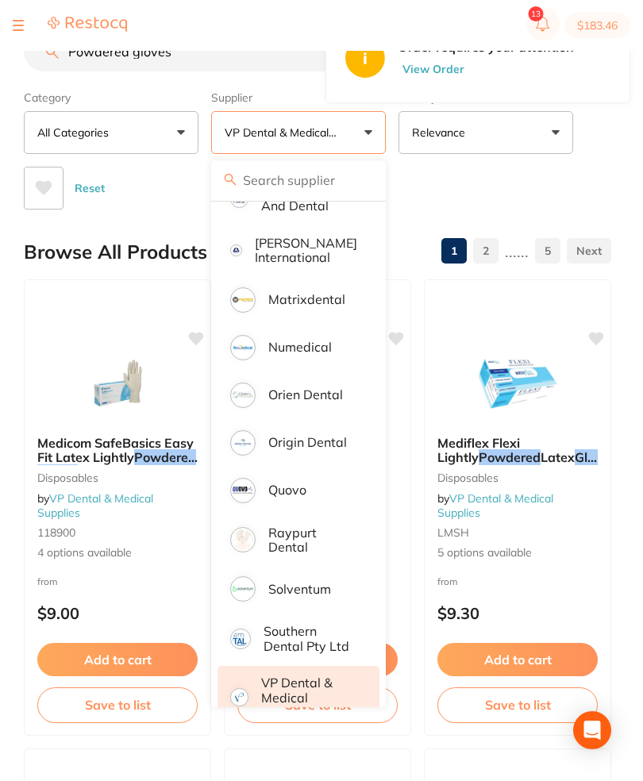
click at [360, 141] on button "VP Dental & Medical Supplies" at bounding box center [298, 132] width 175 height 43
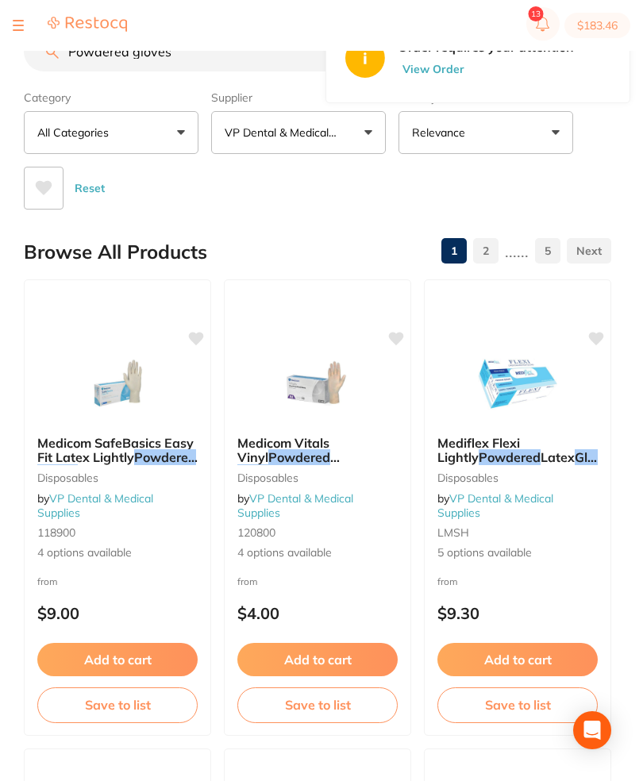
click at [133, 455] on span "Medicom SafeBasics Easy Fit Latex Lightly" at bounding box center [115, 450] width 156 height 30
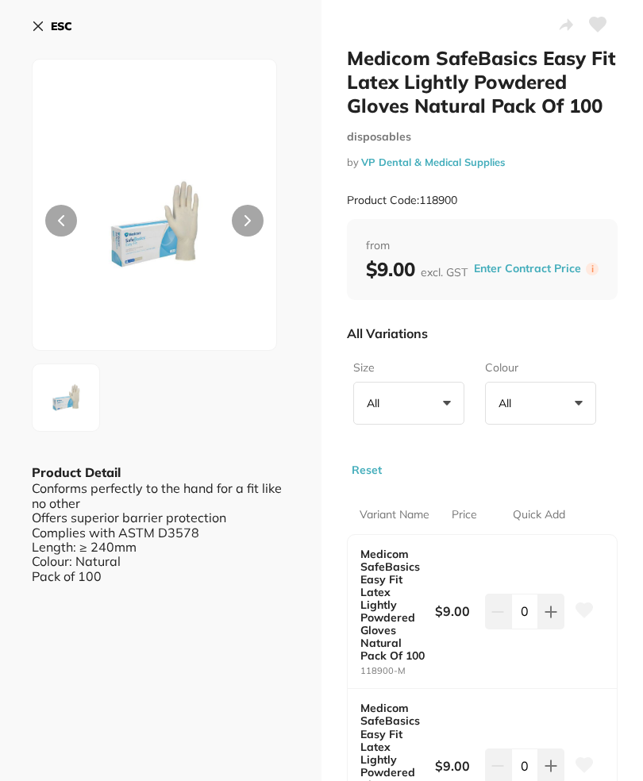
click at [48, 33] on button "ESC" at bounding box center [52, 26] width 40 height 27
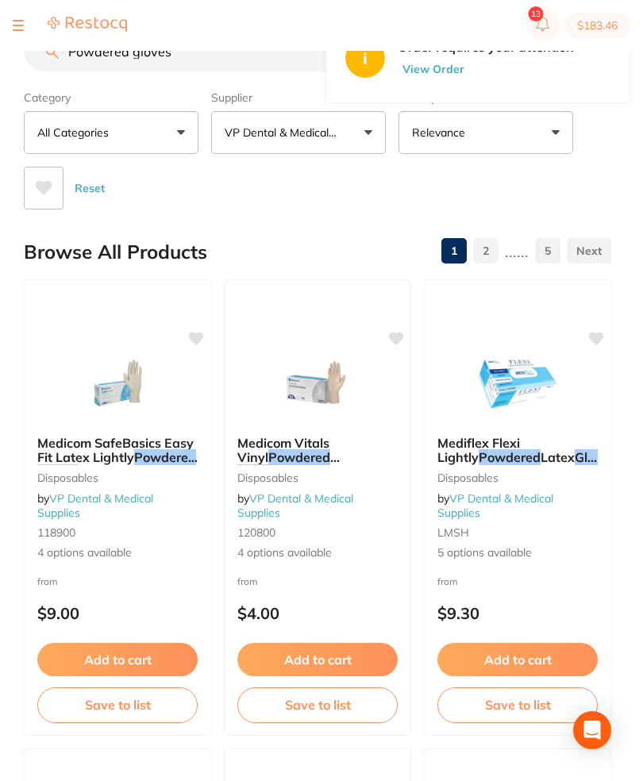
scroll to position [1, 0]
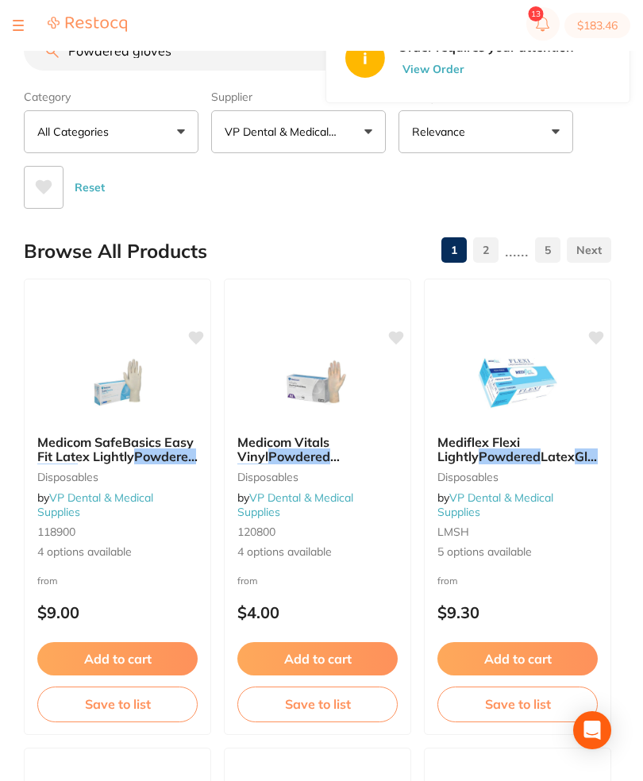
click at [520, 449] on span "Mediflex Flexi Lightly" at bounding box center [478, 449] width 83 height 30
